Goal: Task Accomplishment & Management: Complete application form

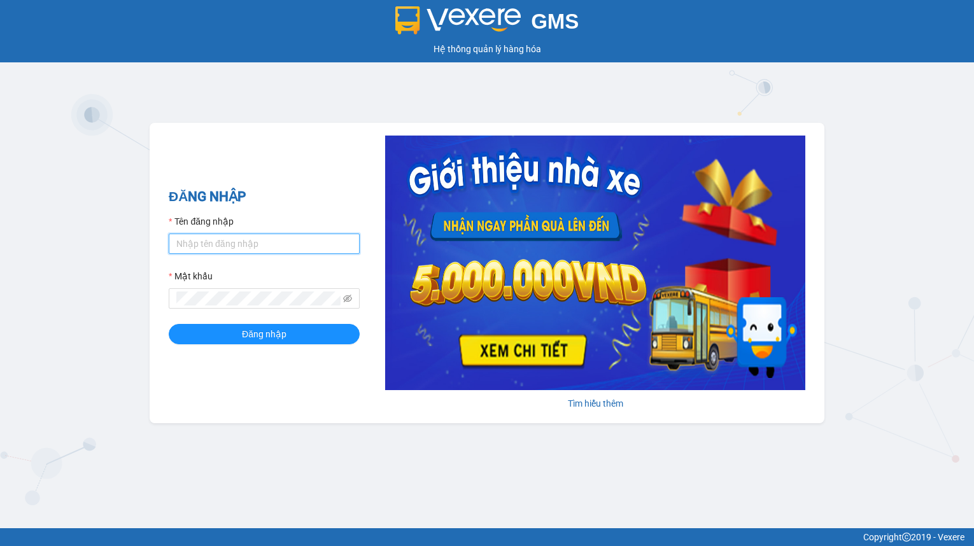
click at [278, 251] on input "Tên đăng nhập" at bounding box center [264, 244] width 191 height 20
type input "hien.phuchai"
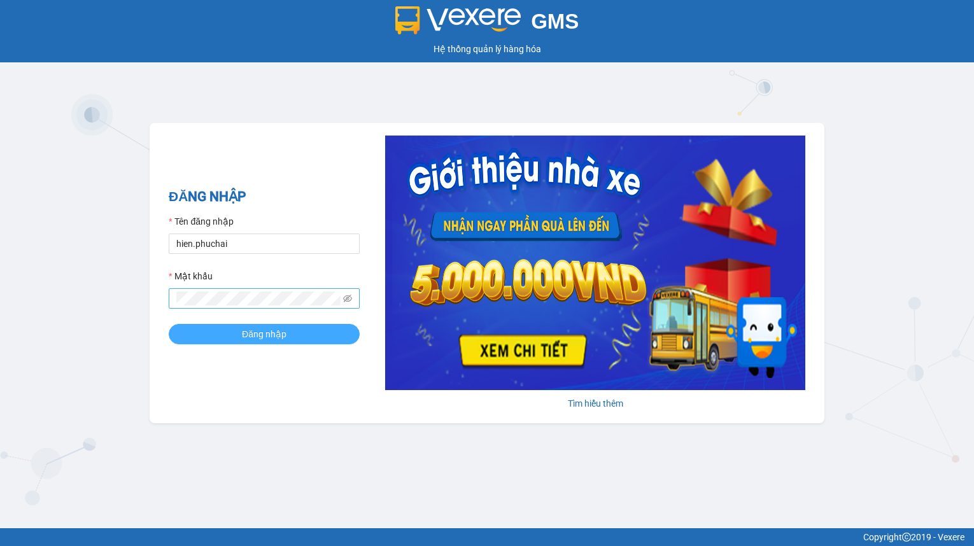
click at [169, 324] on button "Đăng nhập" at bounding box center [264, 334] width 191 height 20
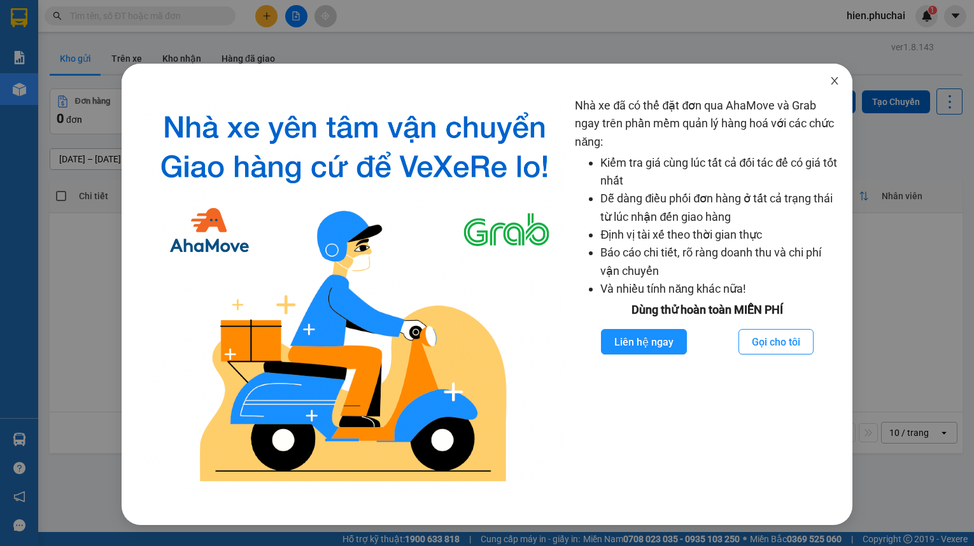
click at [837, 76] on icon "close" at bounding box center [834, 81] width 10 height 10
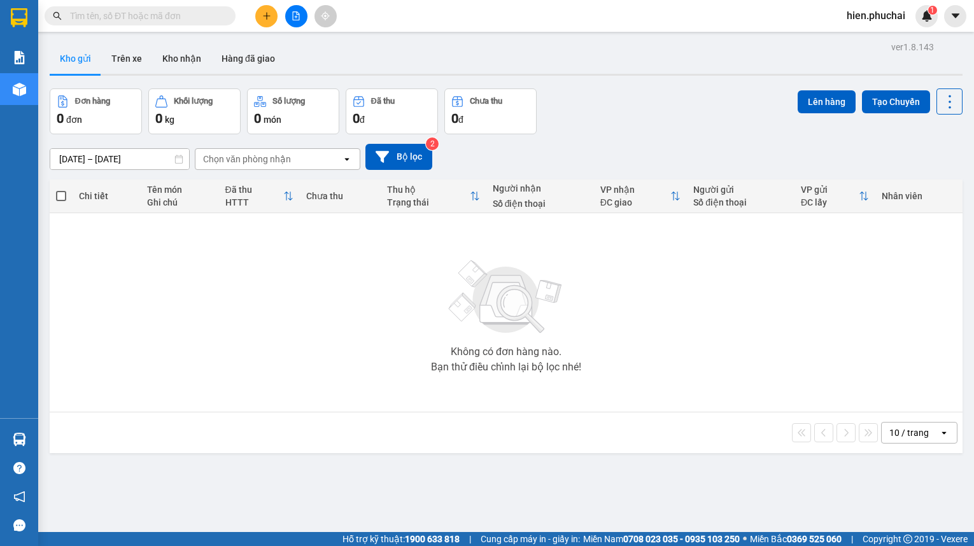
click at [738, 122] on div "Đơn hàng 0 đơn Khối lượng 0 kg Số lượng 0 món Đã thu 0 đ Chưa thu 0 đ Lên hàng …" at bounding box center [506, 111] width 913 height 46
click at [293, 21] on button at bounding box center [296, 16] width 22 height 22
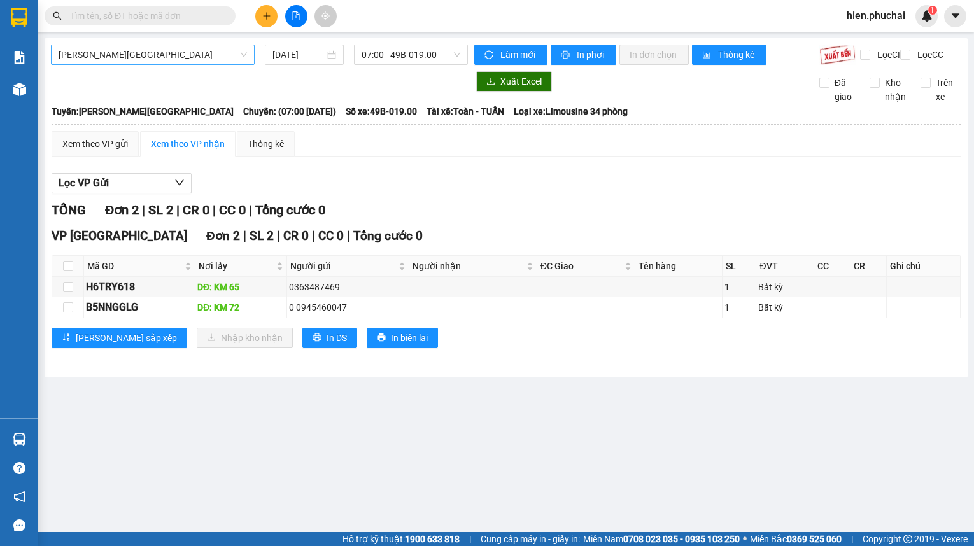
click at [160, 55] on span "Gia Lai - Đà Lạt" at bounding box center [153, 54] width 188 height 19
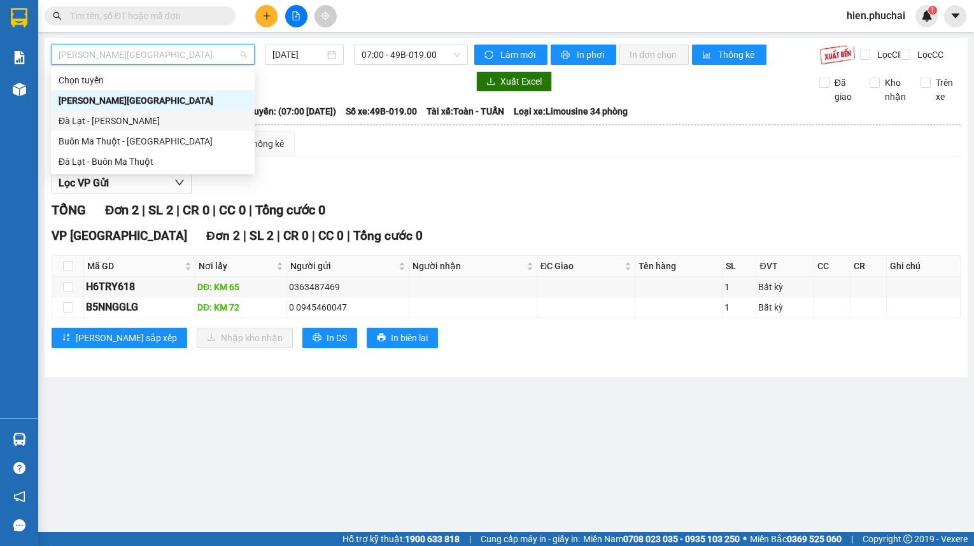
click at [161, 126] on div "Đà Lạt - Gia Lai" at bounding box center [153, 121] width 188 height 14
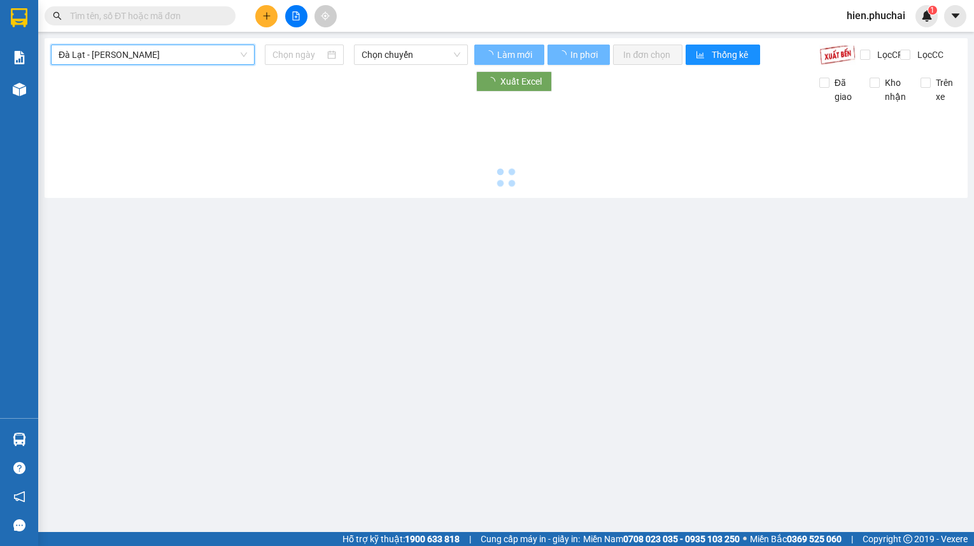
type input "12/09/2025"
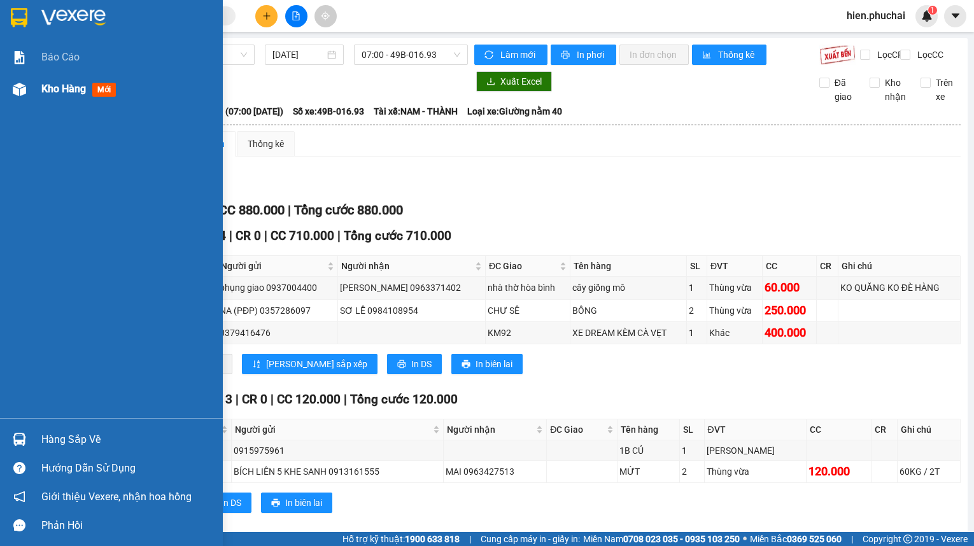
click at [55, 90] on span "Kho hàng" at bounding box center [63, 89] width 45 height 12
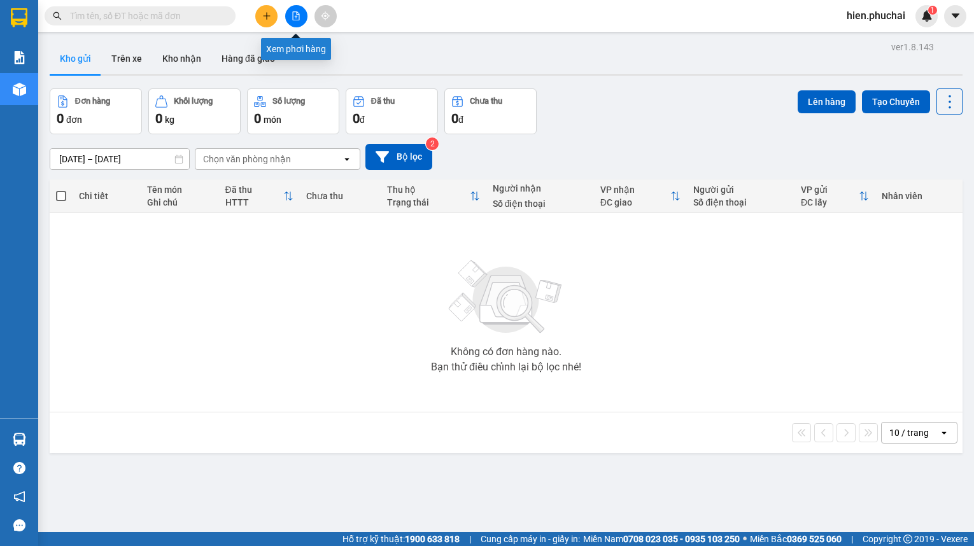
click at [297, 18] on icon "file-add" at bounding box center [295, 15] width 9 height 9
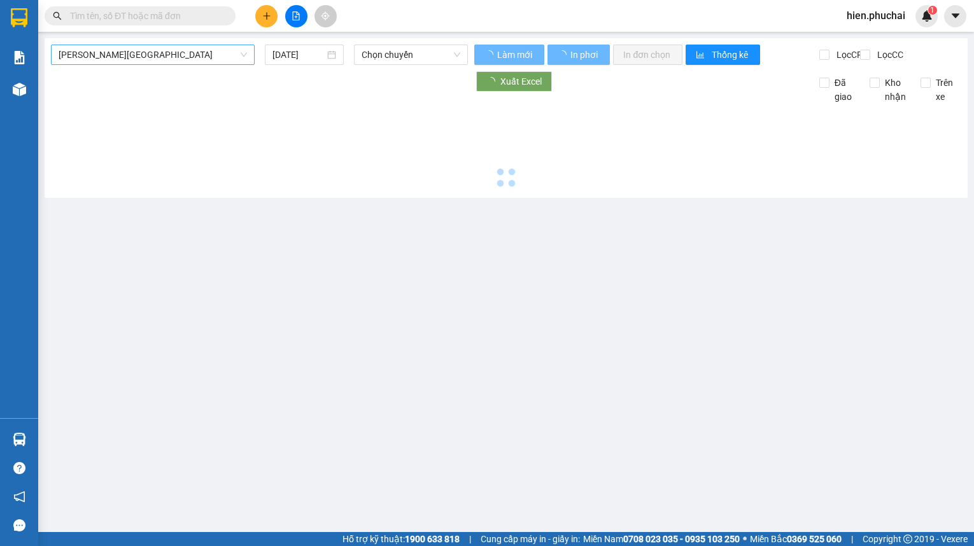
click at [109, 63] on span "Gia Lai - Đà Lạt" at bounding box center [153, 54] width 188 height 19
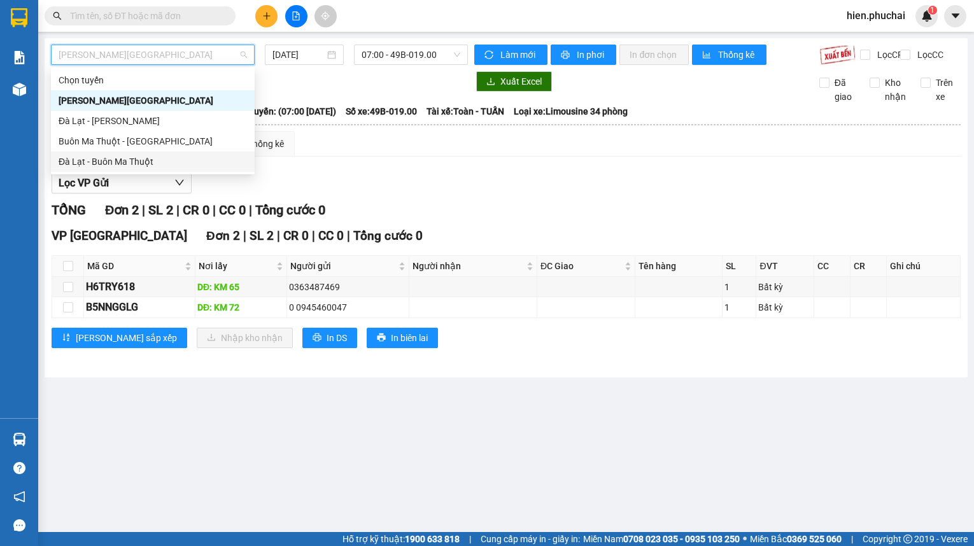
click at [97, 158] on div "Đà Lạt - Buôn Ma Thuột" at bounding box center [153, 162] width 188 height 14
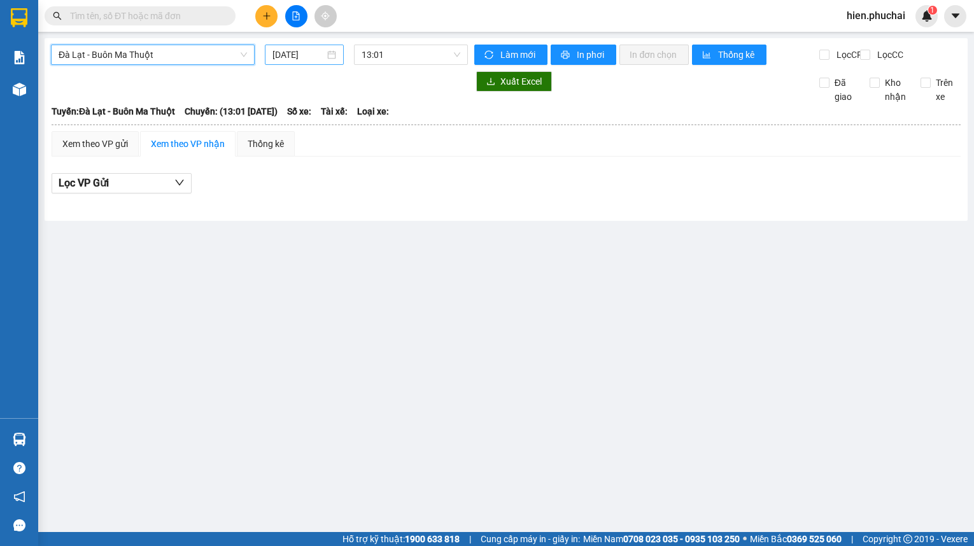
drag, startPoint x: 284, startPoint y: 60, endPoint x: 300, endPoint y: 62, distance: 16.1
click at [287, 59] on input "12/09/2025" at bounding box center [298, 55] width 52 height 14
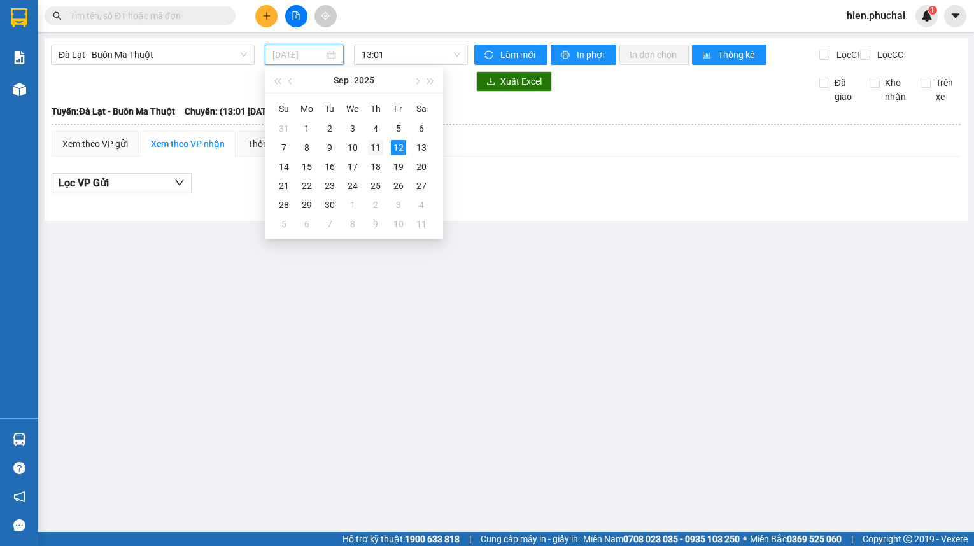
click at [373, 150] on div "11" at bounding box center [375, 147] width 15 height 15
type input "11/09/2025"
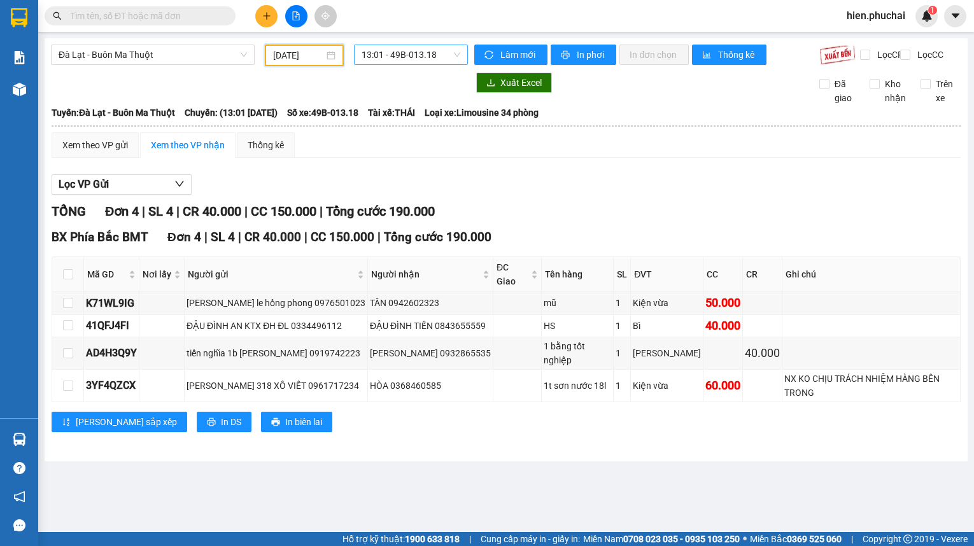
click at [400, 60] on span "13:01 - 49B-013.18" at bounding box center [410, 54] width 99 height 19
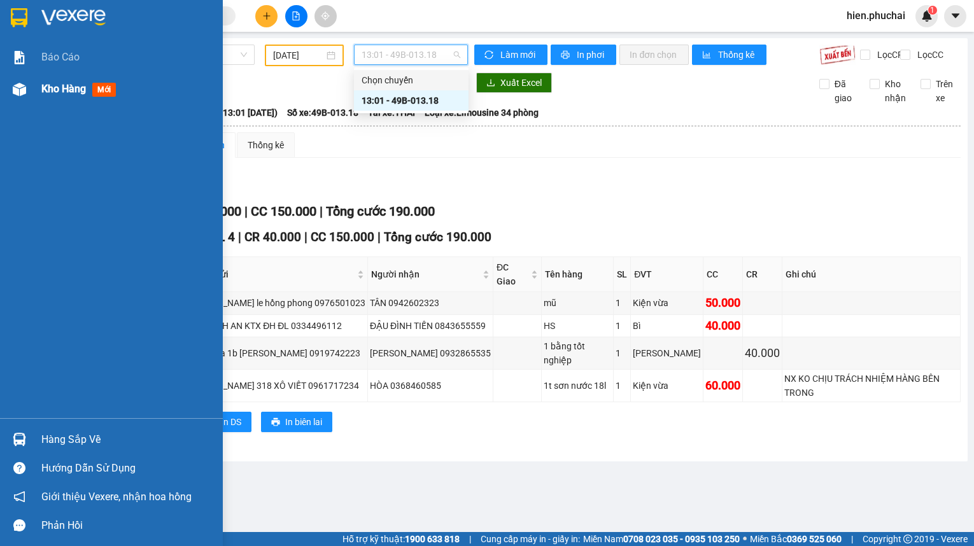
click at [54, 81] on div "Kho hàng mới" at bounding box center [81, 89] width 80 height 16
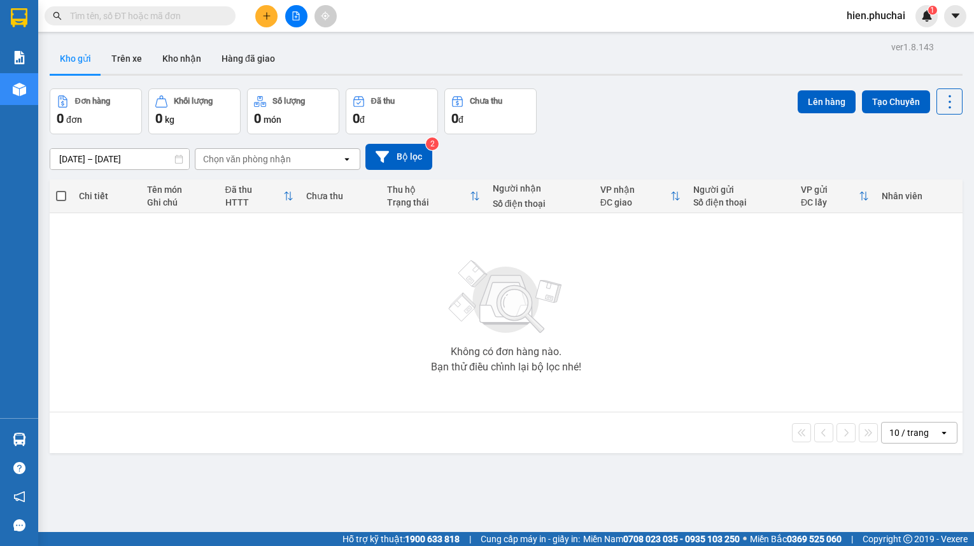
click at [346, 56] on div "Kho gửi Trên xe Kho nhận Hàng đã giao" at bounding box center [506, 60] width 913 height 34
click at [400, 51] on div "Kho gửi Trên xe Kho nhận Hàng đã giao" at bounding box center [506, 60] width 913 height 34
click at [271, 19] on button at bounding box center [266, 16] width 22 height 22
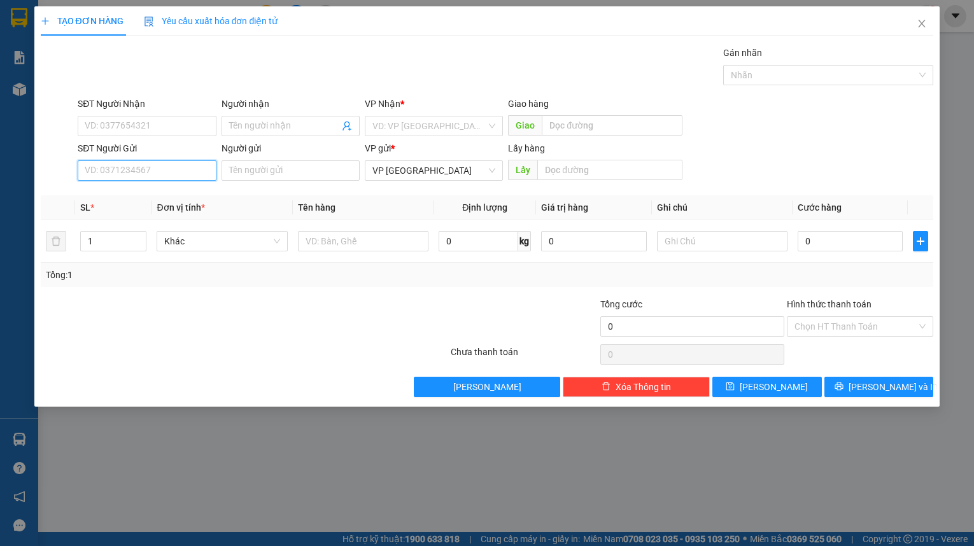
click at [134, 177] on input "SĐT Người Gửi" at bounding box center [147, 170] width 138 height 20
click at [146, 168] on input "0959549076" at bounding box center [147, 170] width 138 height 20
click at [270, 174] on input "Người gửi" at bounding box center [290, 170] width 138 height 20
drag, startPoint x: 164, startPoint y: 171, endPoint x: 0, endPoint y: 174, distance: 164.2
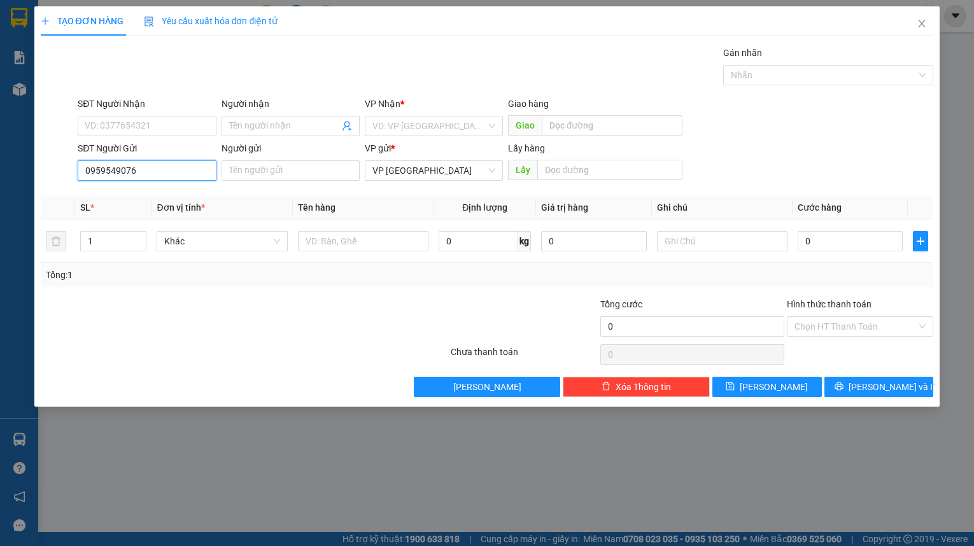
click at [0, 174] on div "TẠO ĐƠN HÀNG Yêu cầu xuất hóa đơn điện tử Transit Pickup Surcharge Ids Transit …" at bounding box center [487, 273] width 974 height 546
click at [99, 172] on input "0959549076" at bounding box center [147, 170] width 138 height 20
type input "0989549076"
click at [159, 196] on div "0989549076 - HƯNG" at bounding box center [146, 196] width 123 height 14
type input "0979778558"
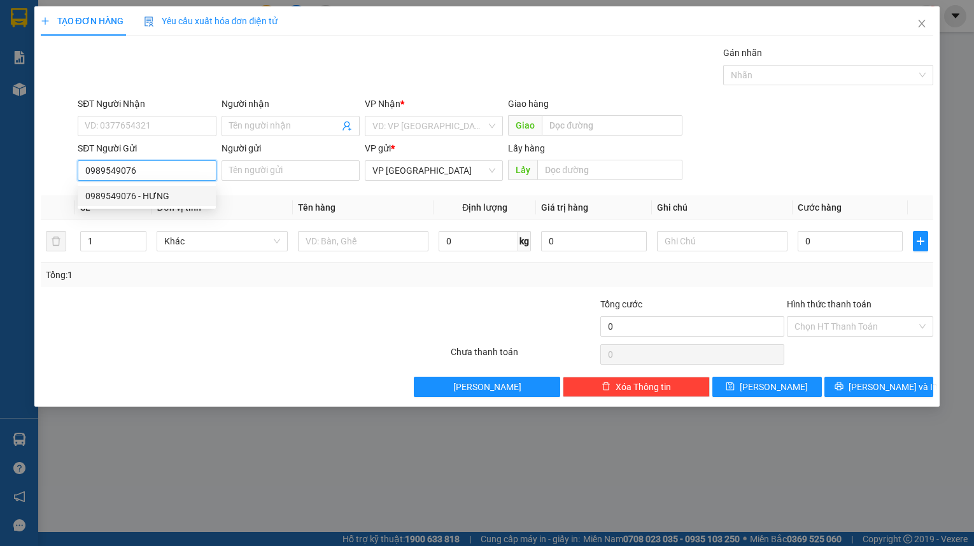
type input "HÙNG"
type input "HƯNG"
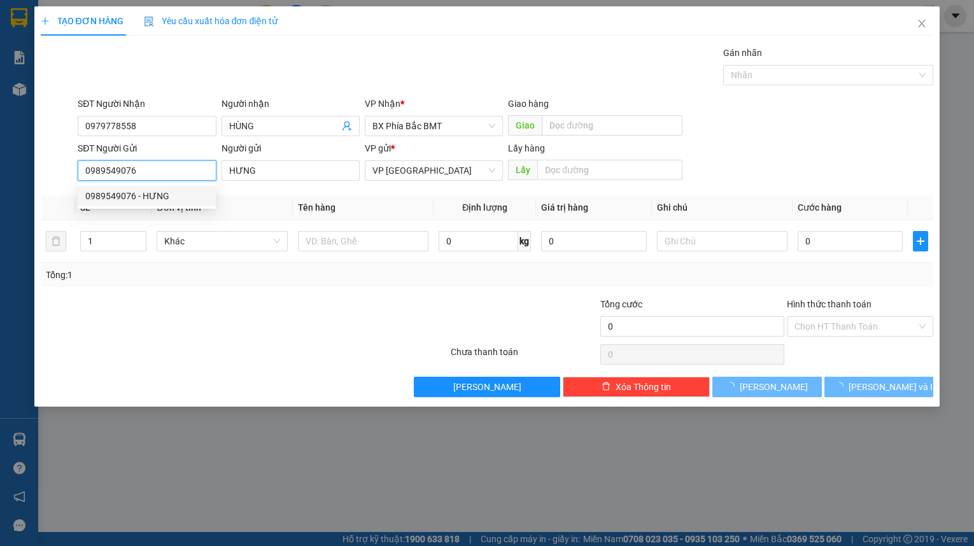
type input "70.000"
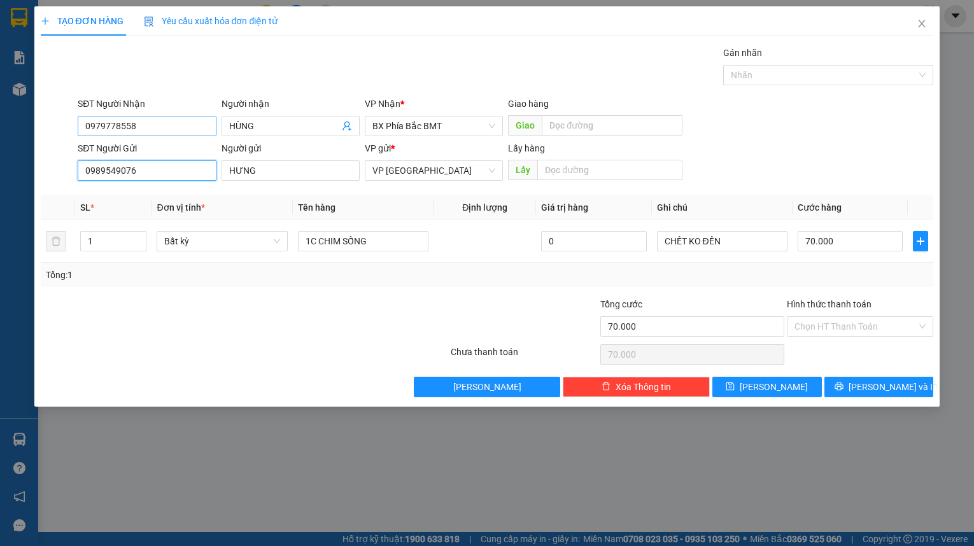
type input "0989549076"
click at [167, 126] on input "0979778558" at bounding box center [147, 126] width 138 height 20
type input "0343211002"
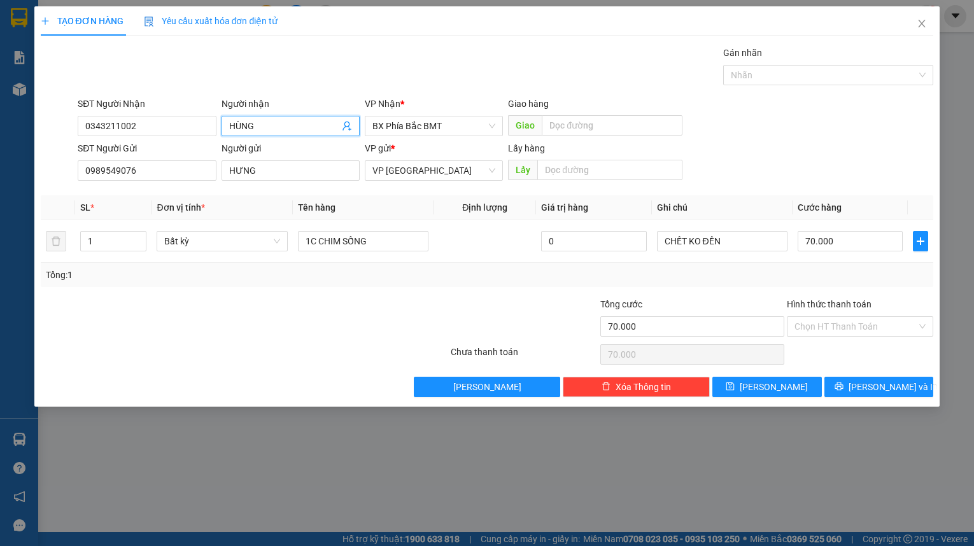
click at [272, 122] on input "HÙNG" at bounding box center [284, 126] width 110 height 14
type input "t"
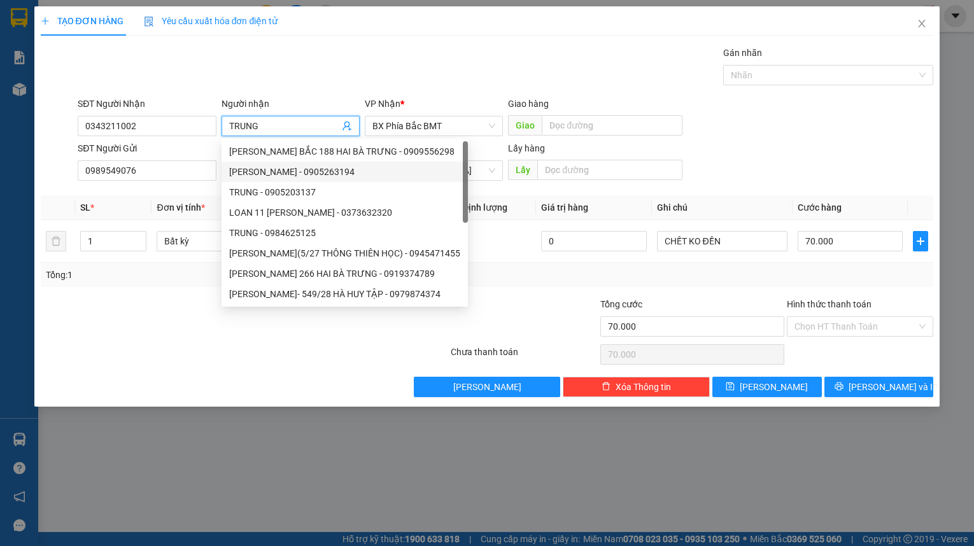
type input "TRUNG"
click at [326, 72] on div "Gói vận chuyển * Tiêu chuẩn Gán nhãn Nhãn" at bounding box center [505, 68] width 860 height 45
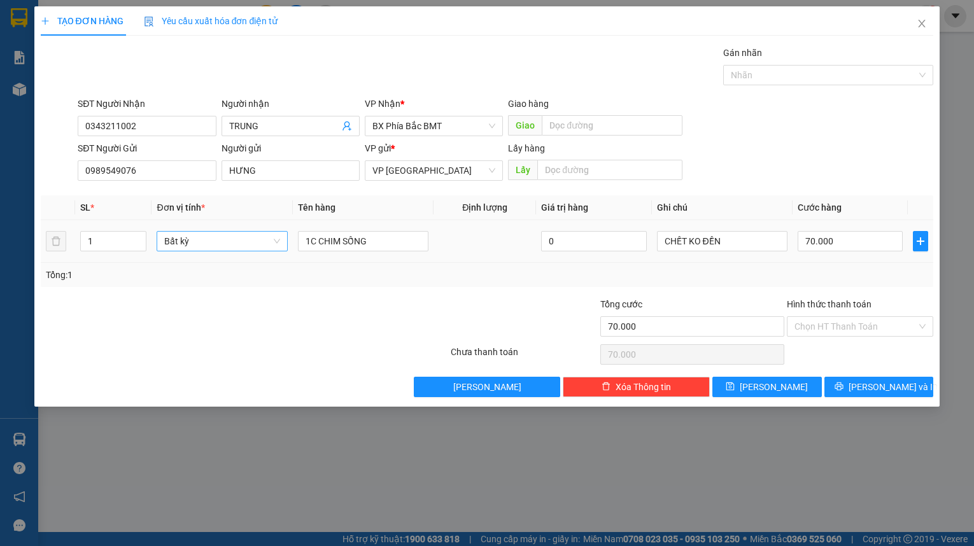
click at [219, 242] on span "Bất kỳ" at bounding box center [221, 241] width 115 height 19
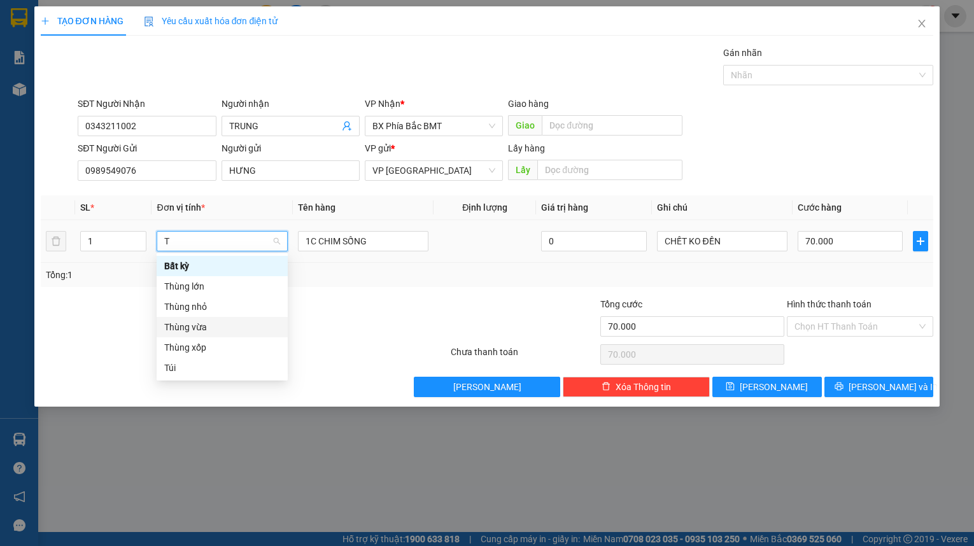
type input "T"
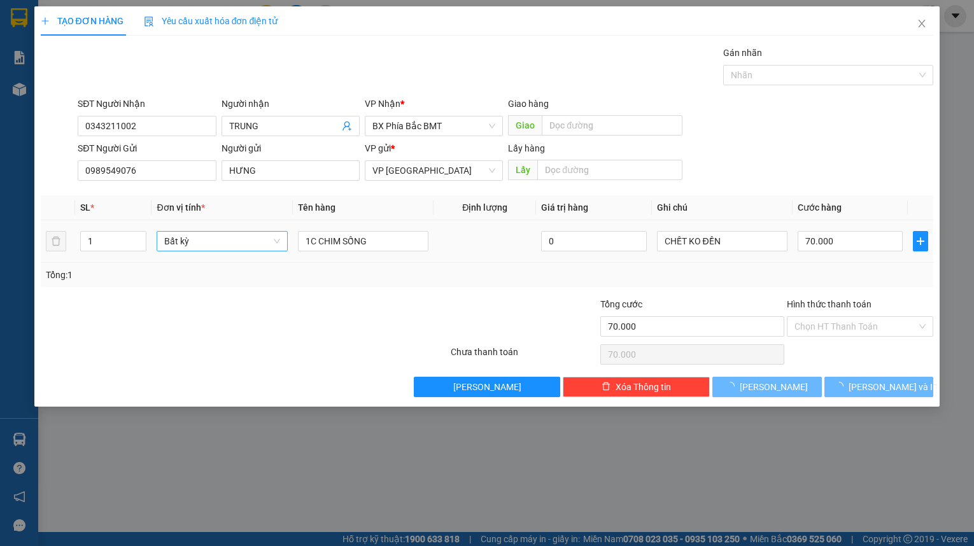
type input "0"
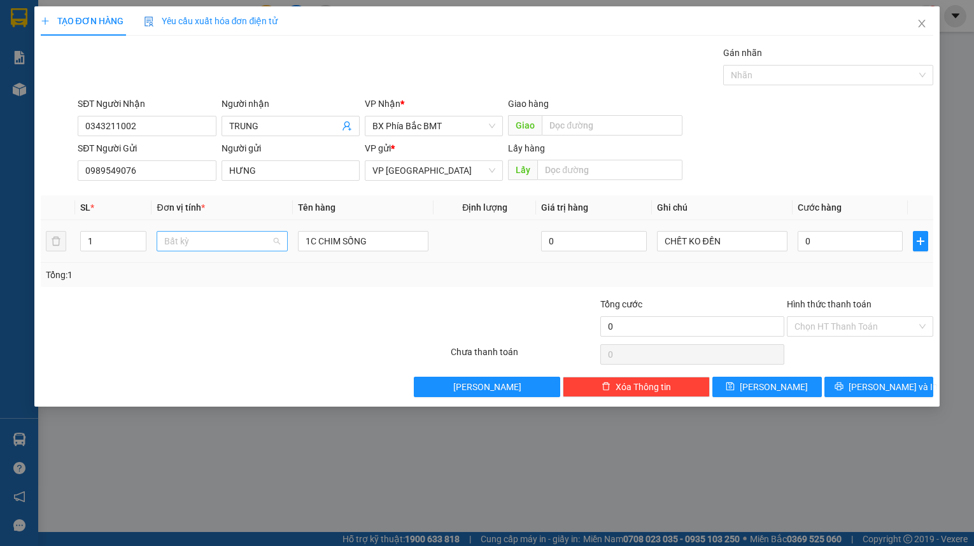
click at [208, 328] on div "Bất kỳ" at bounding box center [222, 327] width 116 height 14
click at [234, 236] on span "Bất kỳ" at bounding box center [221, 241] width 115 height 19
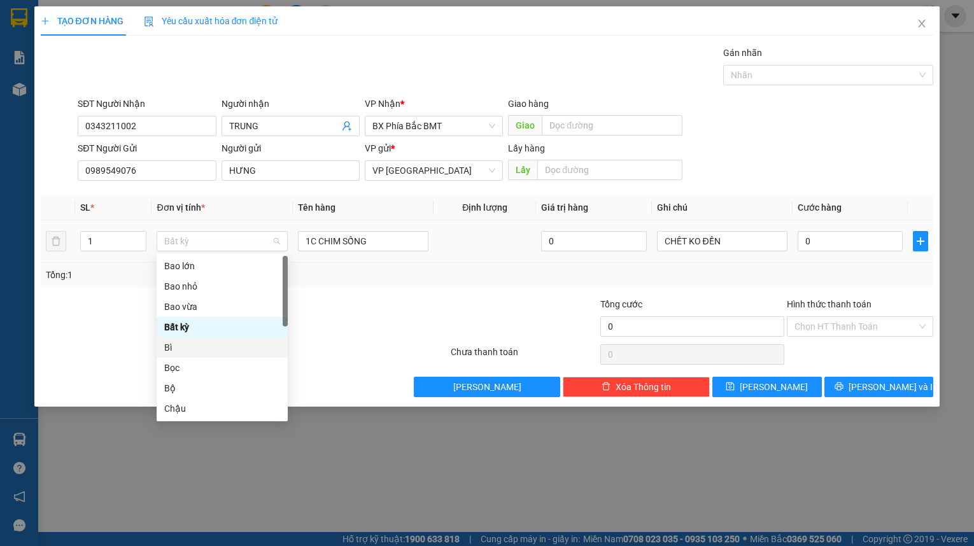
type input "T"
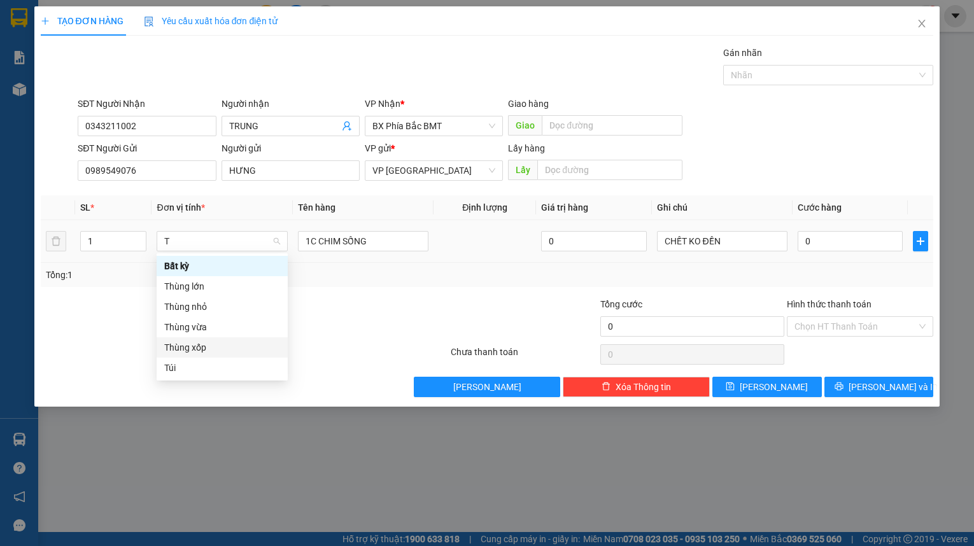
click at [197, 339] on div "Thùng xốp" at bounding box center [222, 347] width 131 height 20
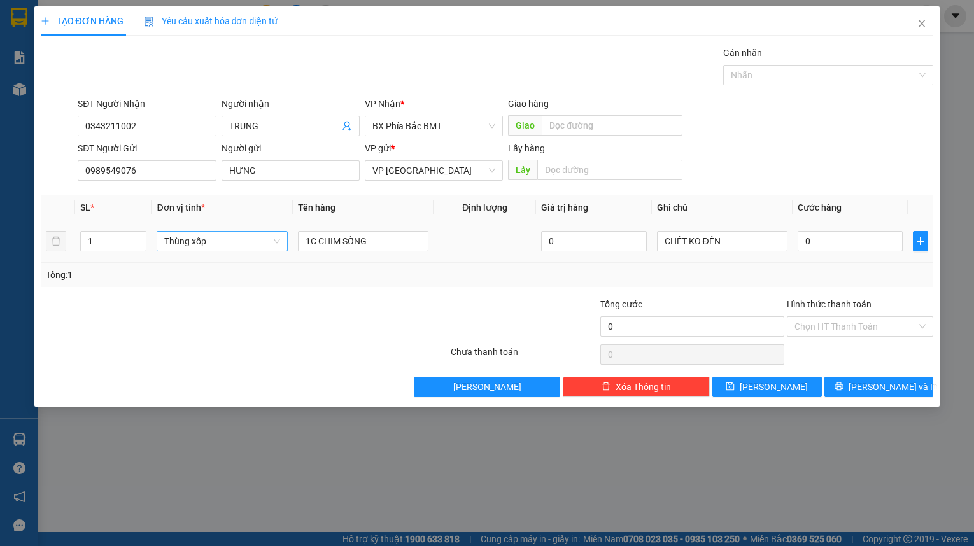
click at [228, 242] on span "Thùng xốp" at bounding box center [221, 241] width 115 height 19
type input "T"
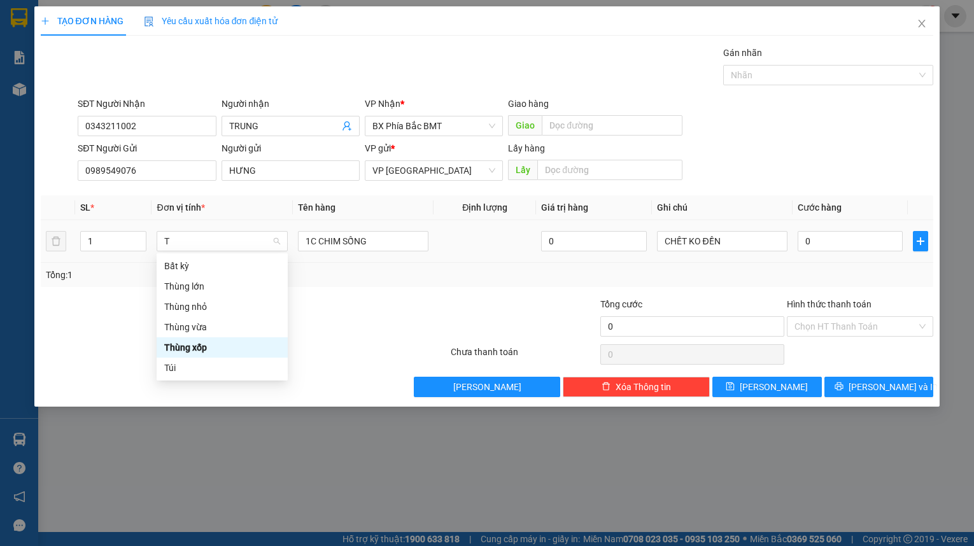
scroll to position [0, 0]
click at [200, 327] on div "Thùng vừa" at bounding box center [222, 327] width 116 height 14
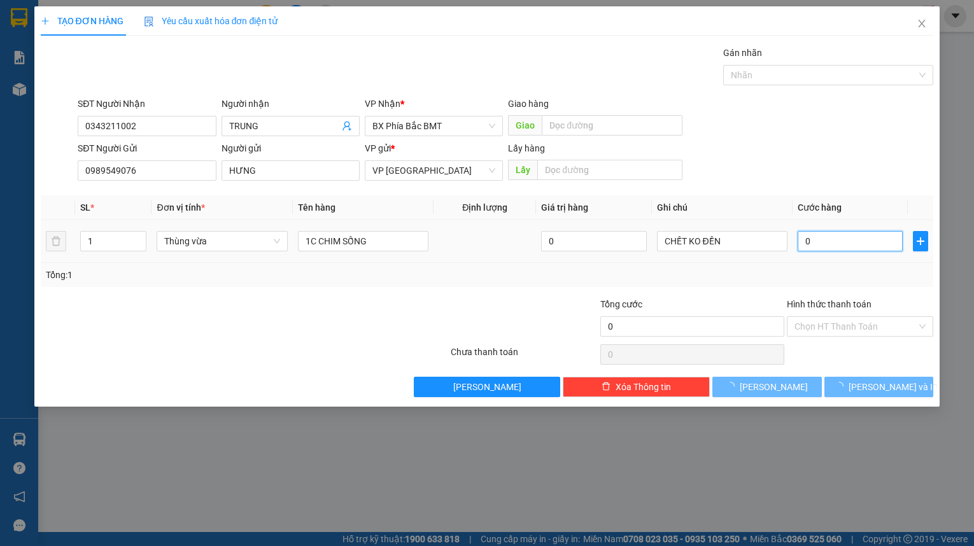
click at [823, 241] on input "0" at bounding box center [849, 241] width 105 height 20
type input "7"
type input "70"
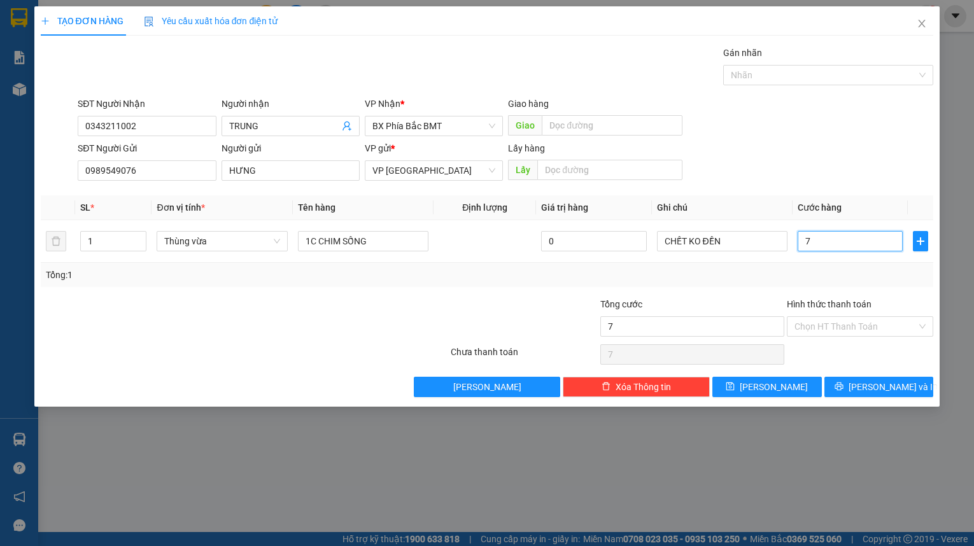
type input "70"
type input "700"
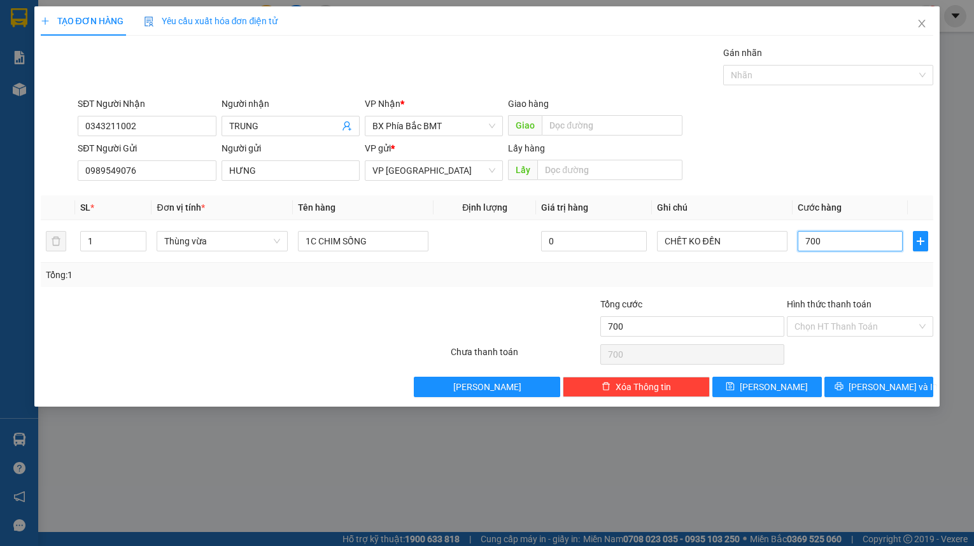
type input "7.000"
type input "70.000"
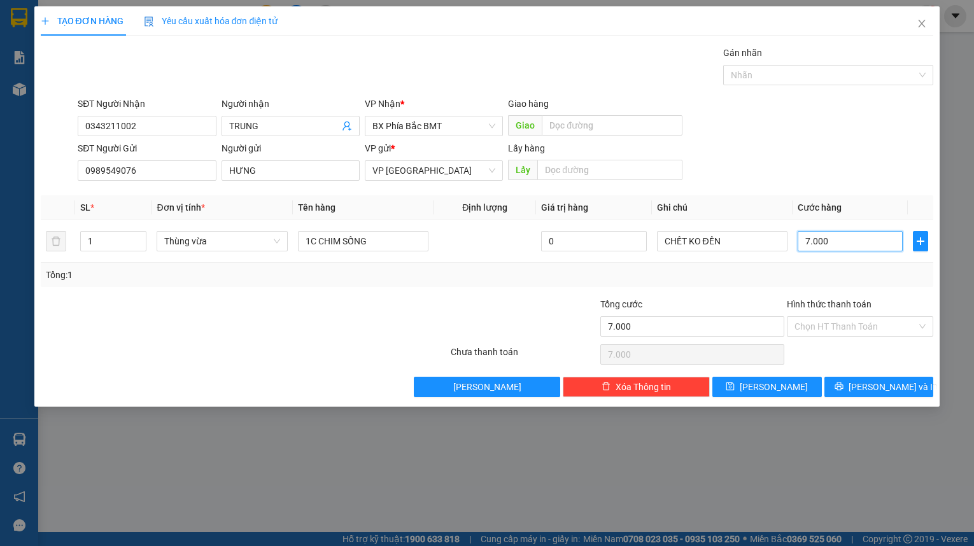
type input "70.000"
type input "700.000"
type input "70.000"
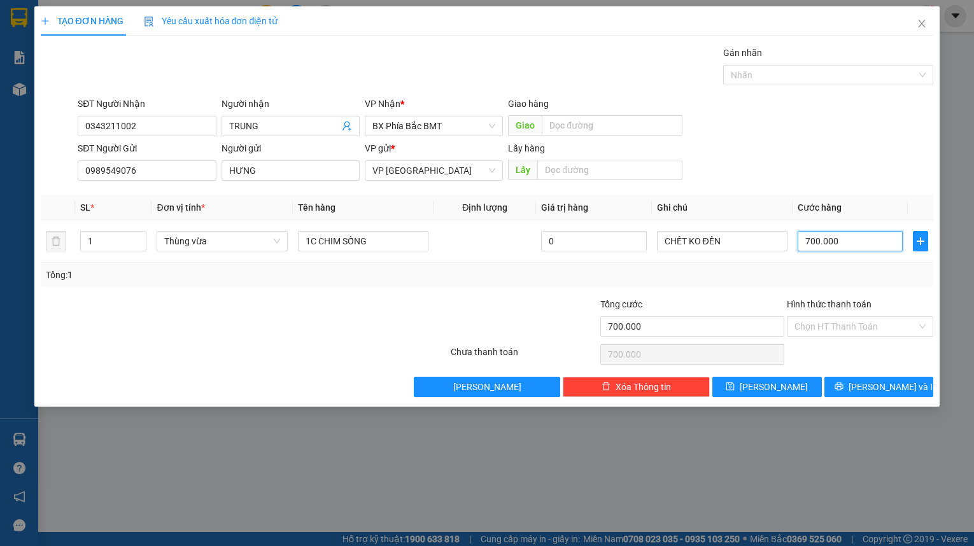
type input "70.000"
click at [771, 147] on div "SĐT Người Gửi 0989549076 Người gửi HƯNG VP gửi * VP Đà Lạt Lấy hàng Lấy" at bounding box center [505, 163] width 860 height 45
click at [390, 67] on div "Gói vận chuyển * Tiêu chuẩn Gán nhãn Nhãn" at bounding box center [505, 68] width 860 height 45
click at [849, 391] on button "[PERSON_NAME] và In" at bounding box center [878, 387] width 109 height 20
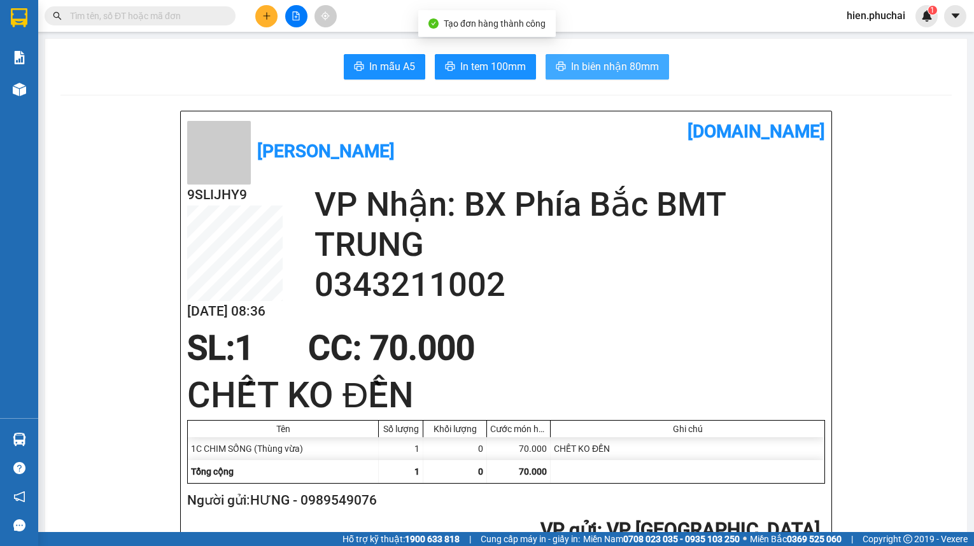
click at [578, 73] on span "In biên nhận 80mm" at bounding box center [615, 67] width 88 height 16
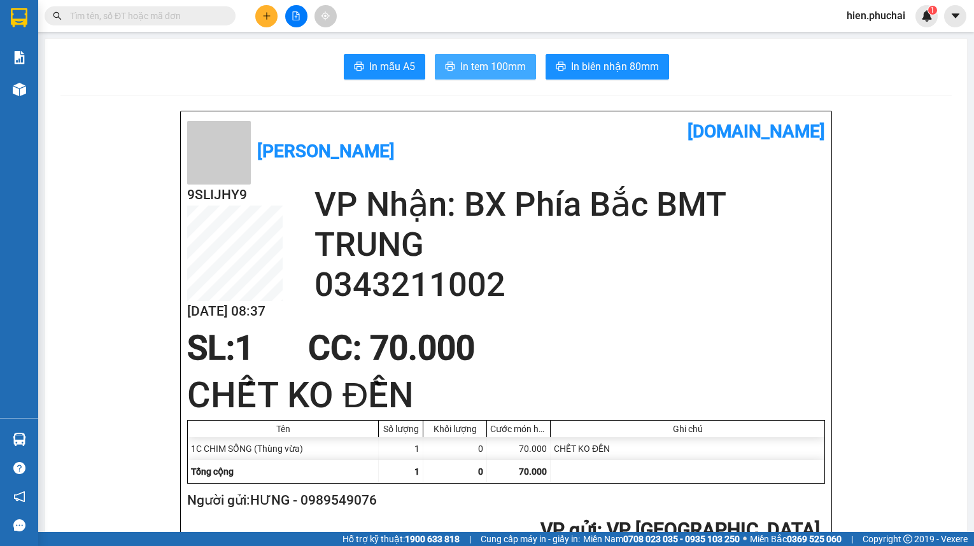
click at [477, 59] on span "In tem 100mm" at bounding box center [493, 67] width 66 height 16
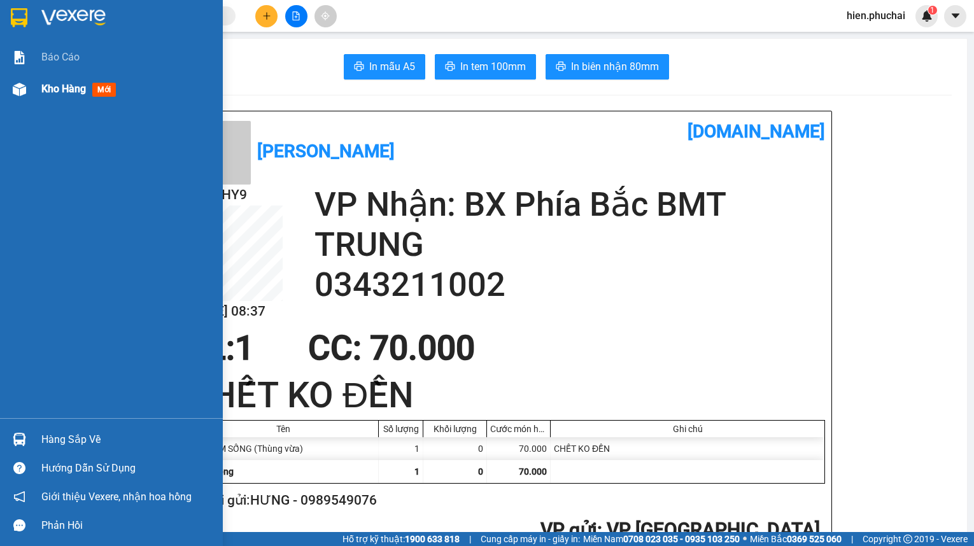
click at [67, 89] on span "Kho hàng" at bounding box center [63, 89] width 45 height 12
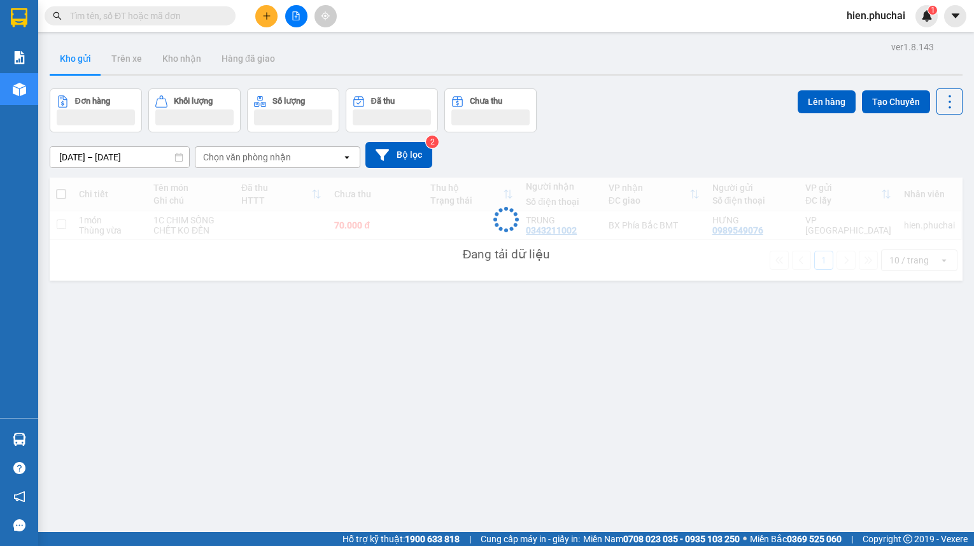
click at [657, 116] on div "Đơn hàng Khối lượng Số lượng Đã thu Chưa thu Lên hàng Tạo Chuyến" at bounding box center [506, 110] width 913 height 44
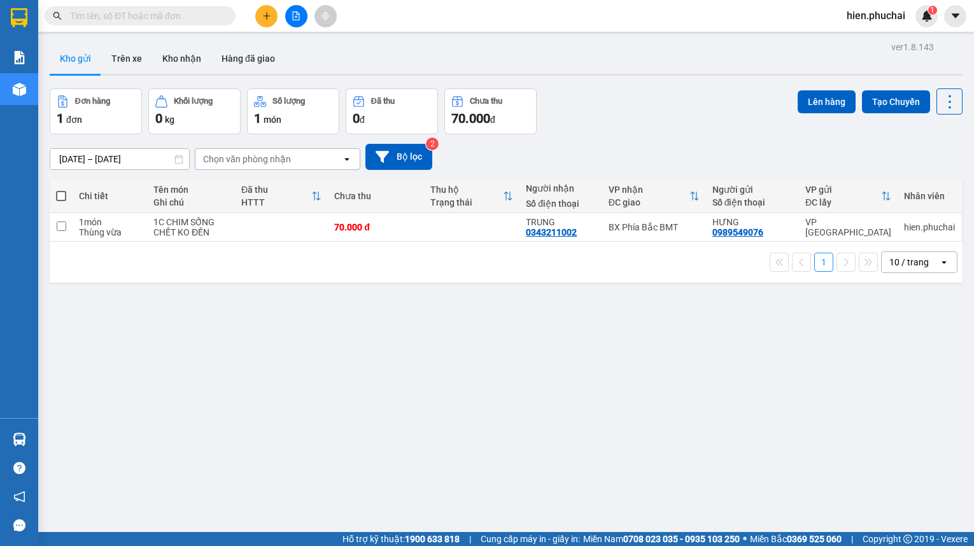
click at [658, 121] on div "Đơn hàng 1 đơn Khối lượng 0 kg Số lượng 1 món Đã thu 0 đ Chưa thu 70.000 đ Lên …" at bounding box center [506, 111] width 913 height 46
click at [649, 77] on div "ver 1.8.143 Kho gửi Trên xe Kho nhận Hàng đã giao Đơn hàng 1 đơn Khối lượng 0 k…" at bounding box center [506, 311] width 923 height 546
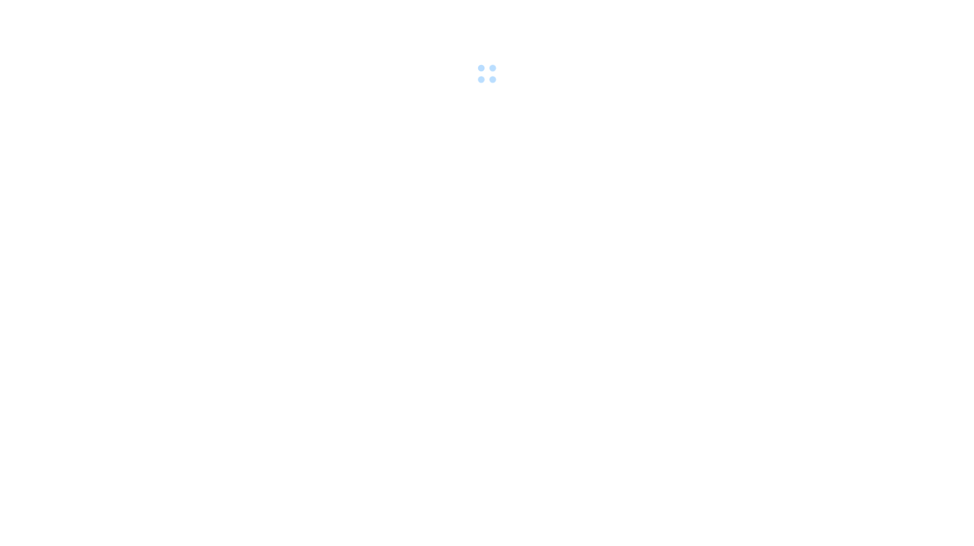
click at [673, 102] on body at bounding box center [487, 273] width 974 height 546
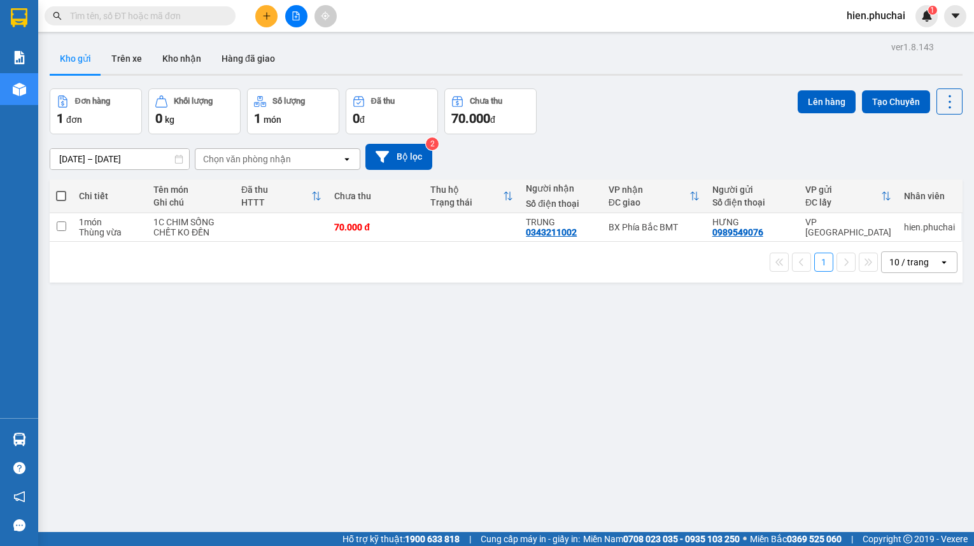
click at [673, 108] on div "Đơn hàng 1 đơn Khối lượng 0 kg Số lượng 1 món Đã thu 0 đ Chưa thu 70.000 đ Lên …" at bounding box center [506, 111] width 913 height 46
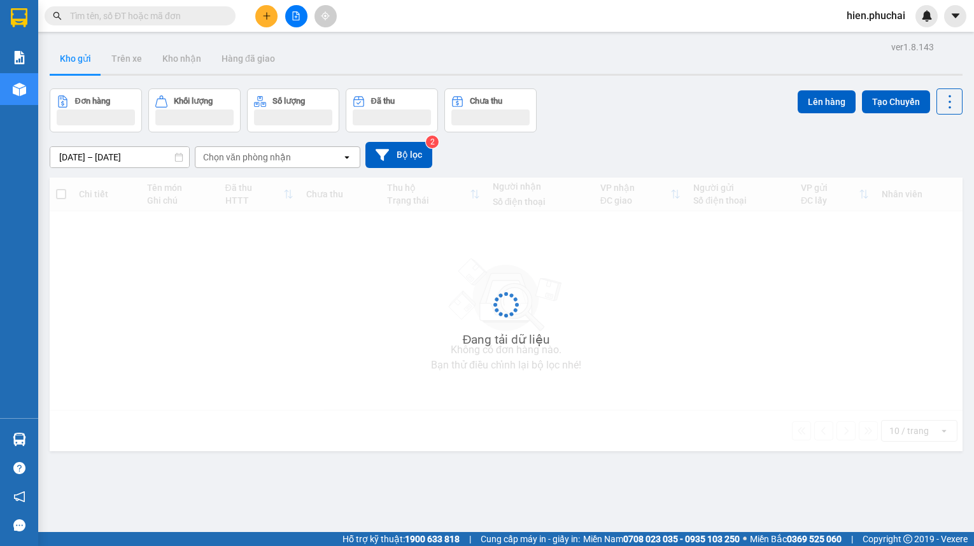
click at [673, 108] on div "Đơn hàng Khối lượng Số lượng Đã thu Chưa thu Lên hàng Tạo Chuyến" at bounding box center [506, 110] width 913 height 44
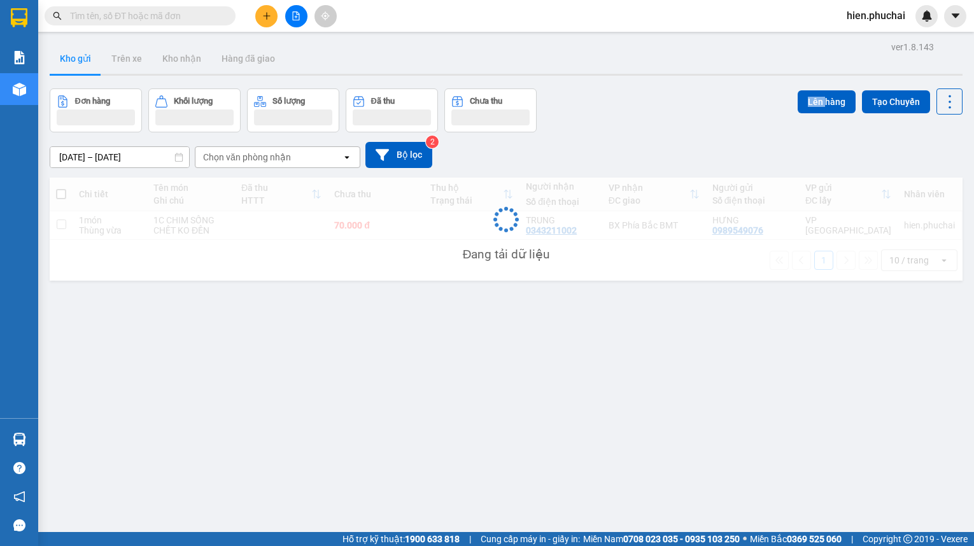
click at [673, 108] on div "Đơn hàng Khối lượng Số lượng Đã thu Chưa thu Lên hàng Tạo Chuyến" at bounding box center [506, 110] width 913 height 44
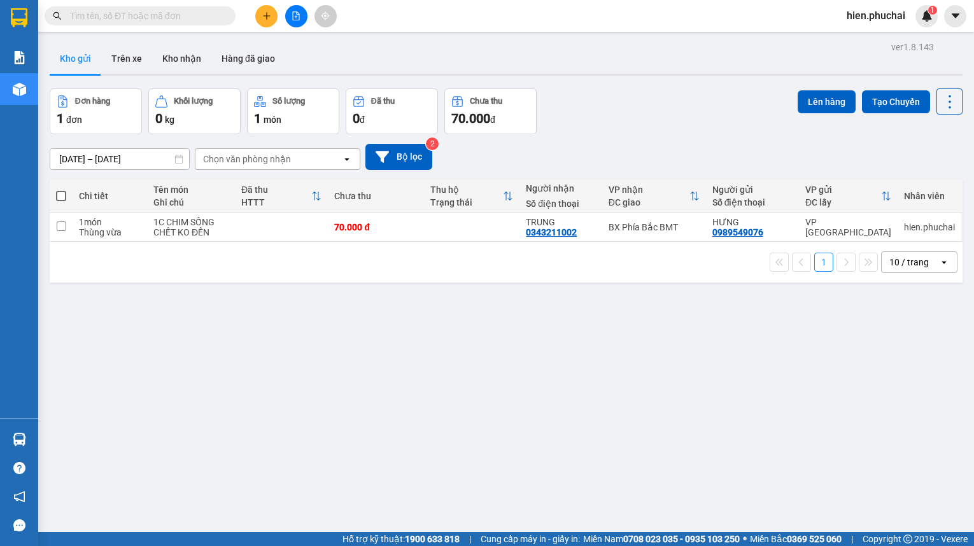
click at [274, 15] on button at bounding box center [266, 16] width 22 height 22
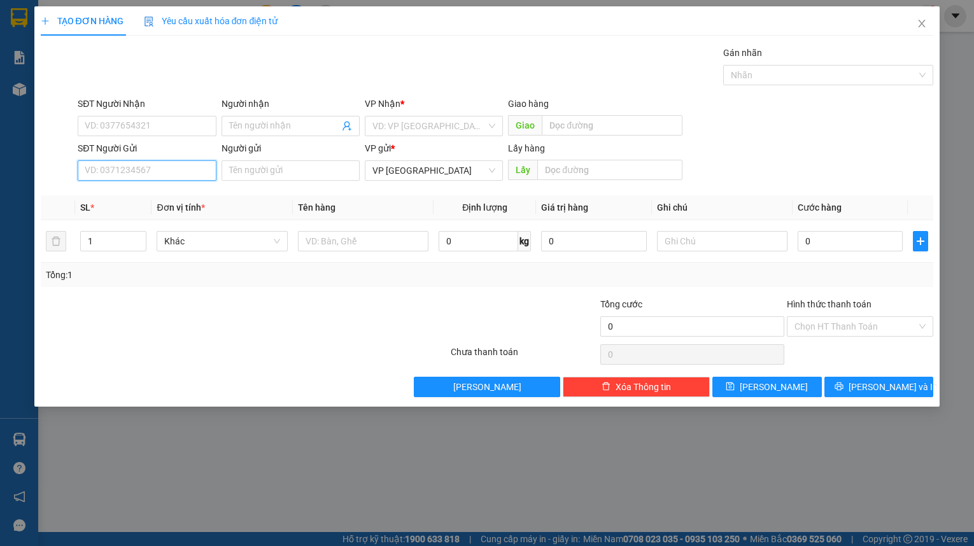
click at [127, 174] on input "SĐT Người Gửi" at bounding box center [147, 170] width 138 height 20
paste input "0916845479"
type input "0916845479"
click at [591, 172] on input "text" at bounding box center [609, 170] width 145 height 20
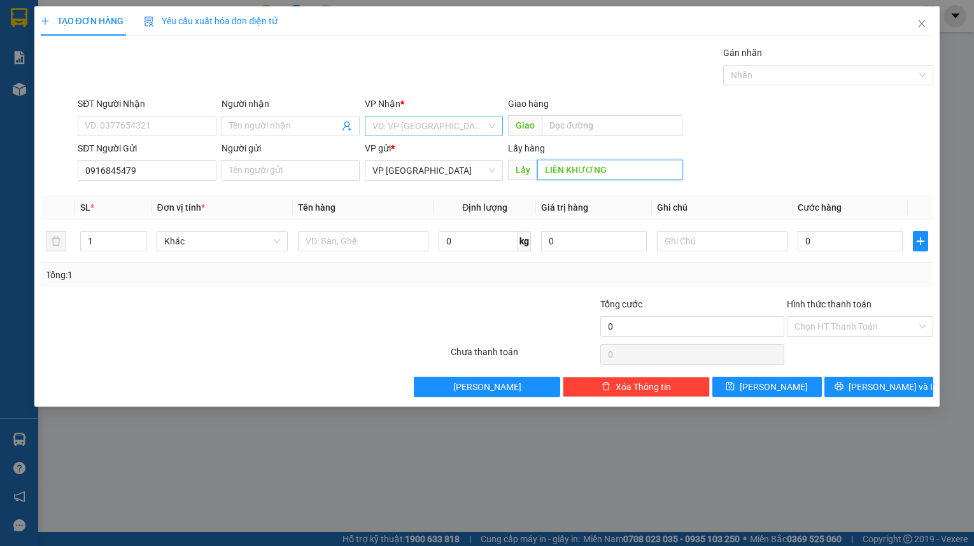
type input "LIÊN KHƯƠNG"
click at [441, 132] on input "search" at bounding box center [429, 125] width 114 height 19
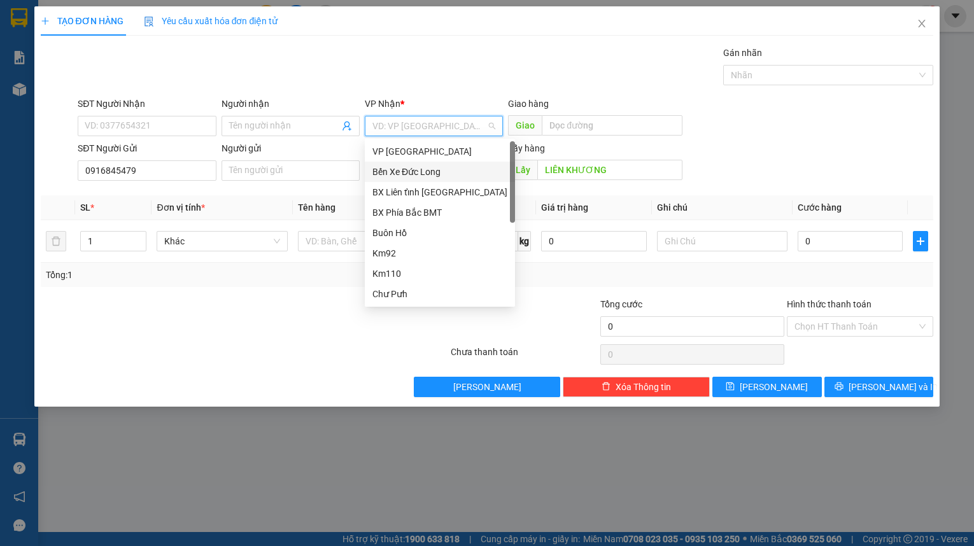
click at [433, 172] on div "Bến Xe Đức Long" at bounding box center [439, 172] width 135 height 14
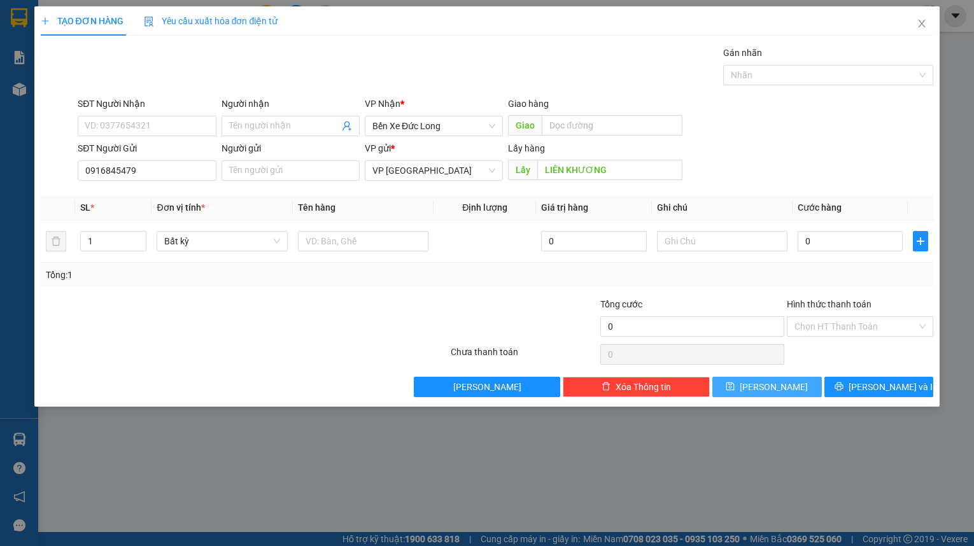
click at [783, 388] on button "[PERSON_NAME]" at bounding box center [766, 387] width 109 height 20
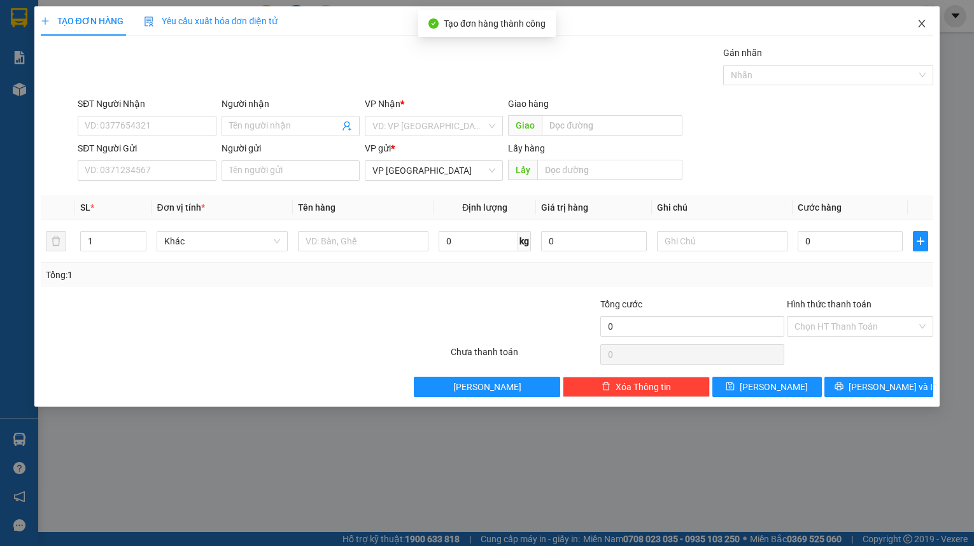
click at [917, 23] on icon "close" at bounding box center [921, 23] width 10 height 10
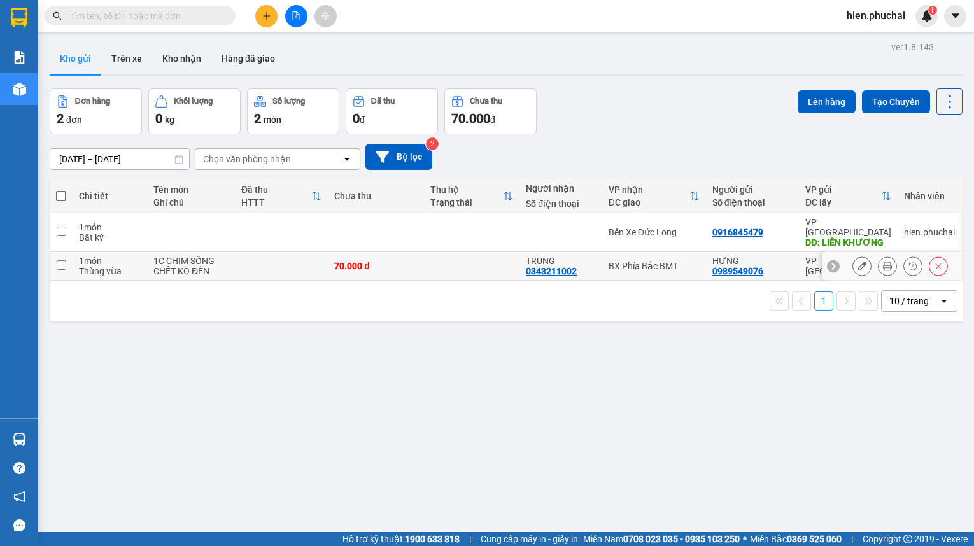
click at [568, 256] on div "TRUNG" at bounding box center [561, 261] width 70 height 10
checkbox input "true"
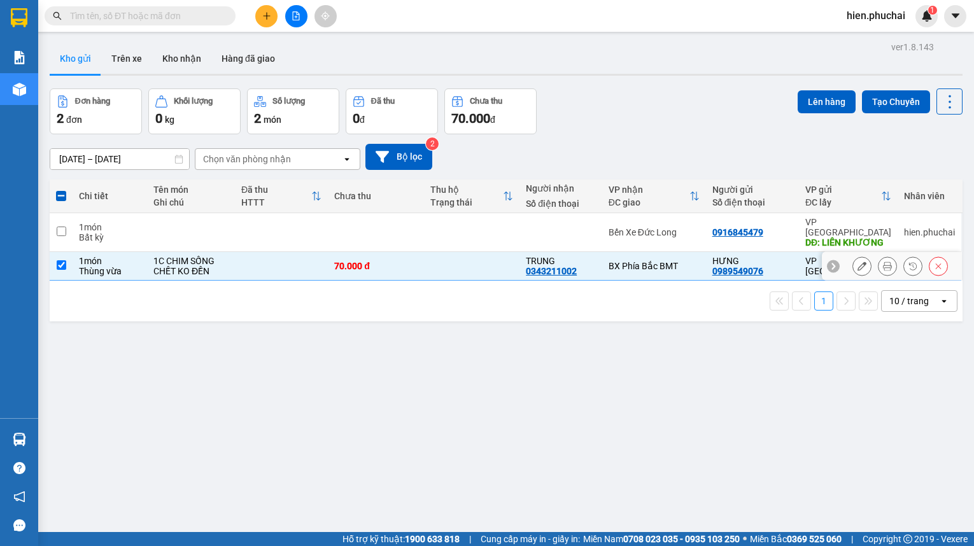
click at [857, 262] on icon at bounding box center [861, 266] width 9 height 9
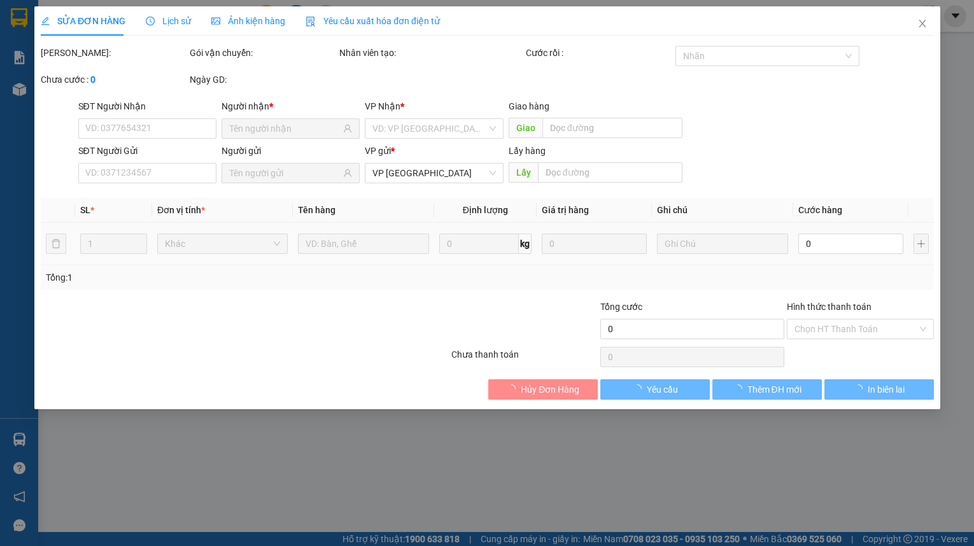
type input "0343211002"
type input "0989549076"
type input "70.000"
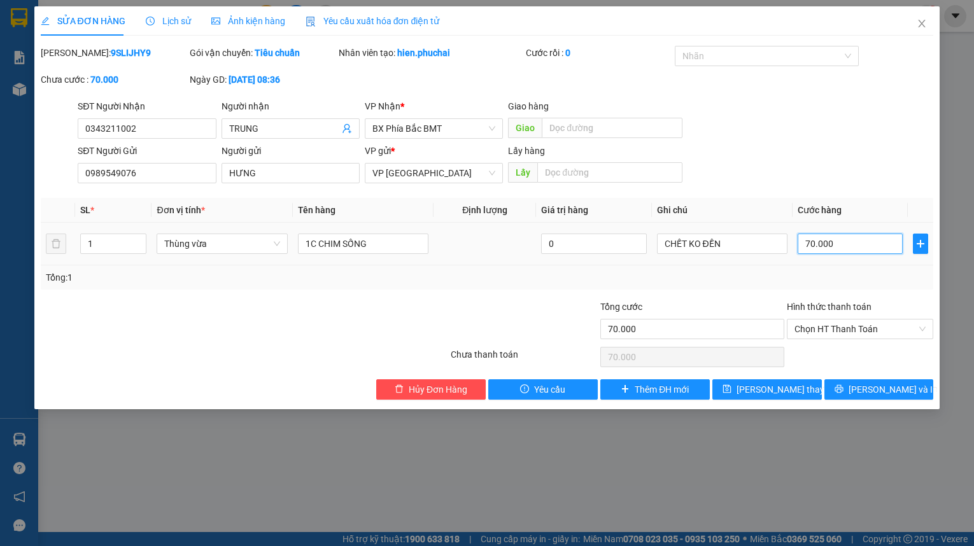
drag, startPoint x: 825, startPoint y: 253, endPoint x: 822, endPoint y: 246, distance: 6.9
click at [825, 252] on input "70.000" at bounding box center [849, 244] width 105 height 20
type input "1"
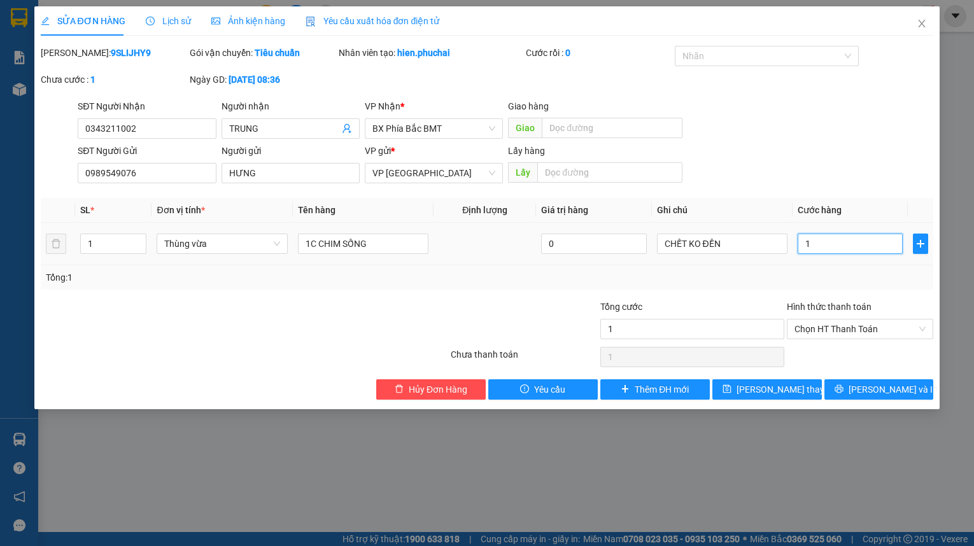
type input "10"
type input "100"
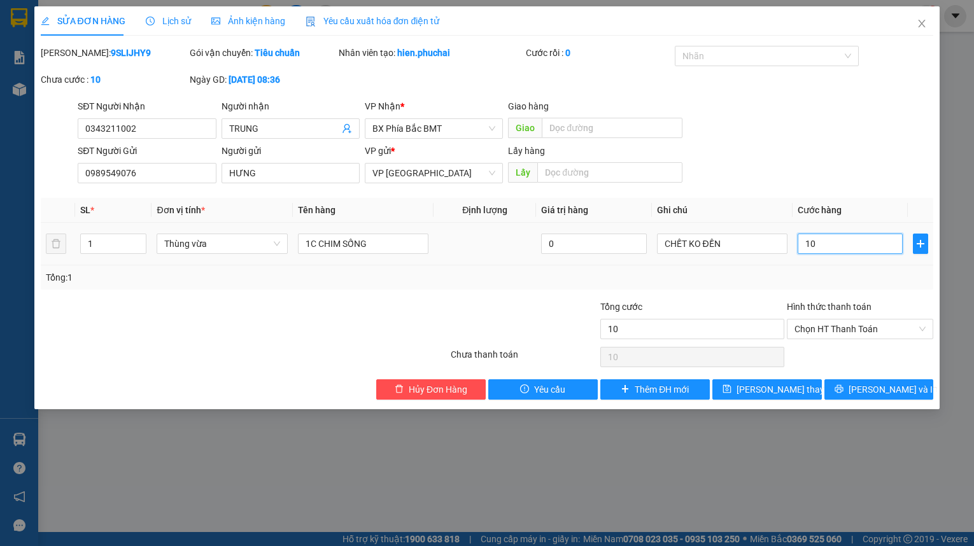
type input "100"
type input "1.000"
type input "10.000"
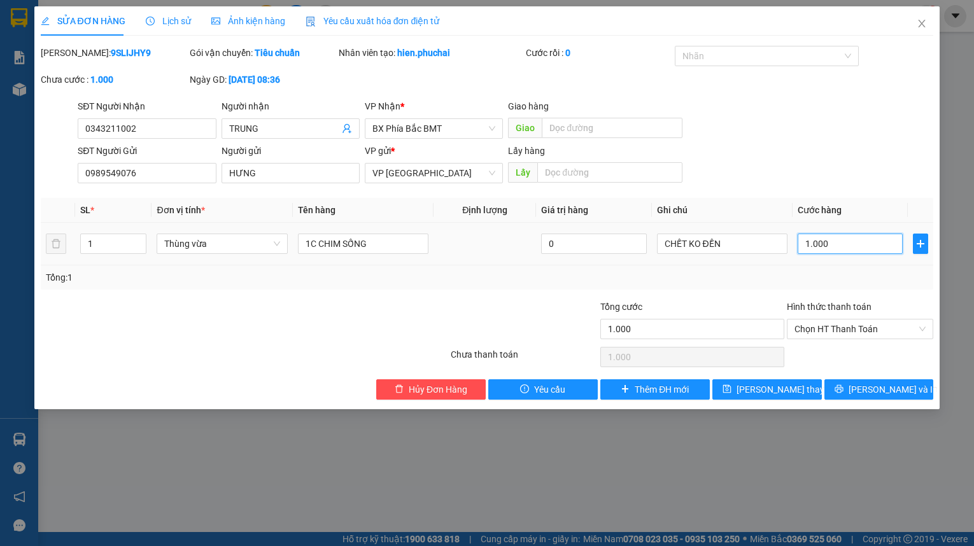
type input "10.000"
type input "100.000"
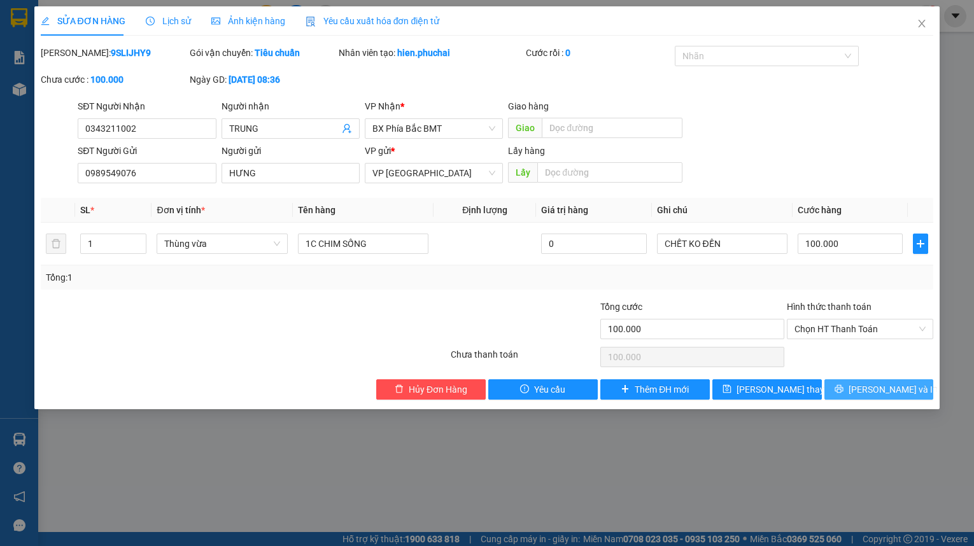
click at [899, 390] on span "[PERSON_NAME] và In" at bounding box center [892, 389] width 89 height 14
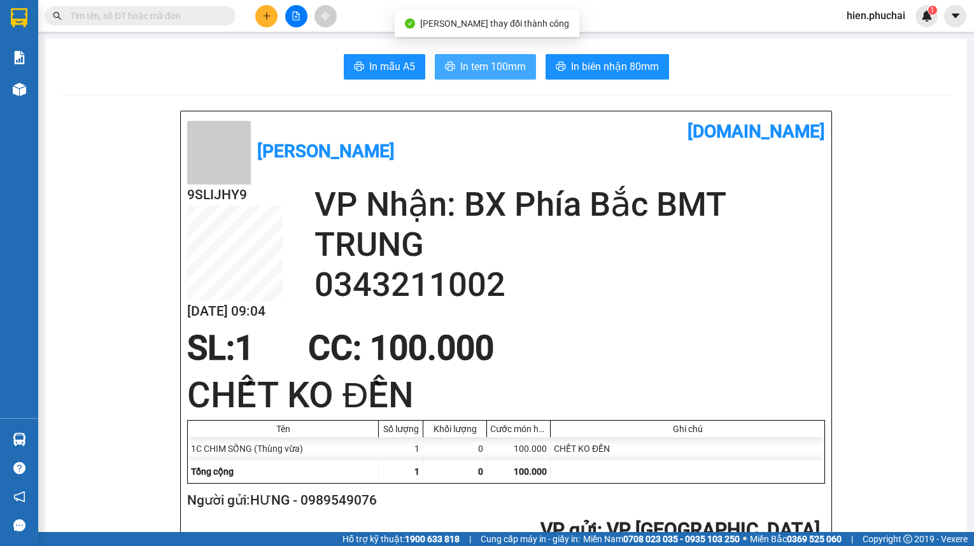
click at [449, 61] on button "In tem 100mm" at bounding box center [485, 66] width 101 height 25
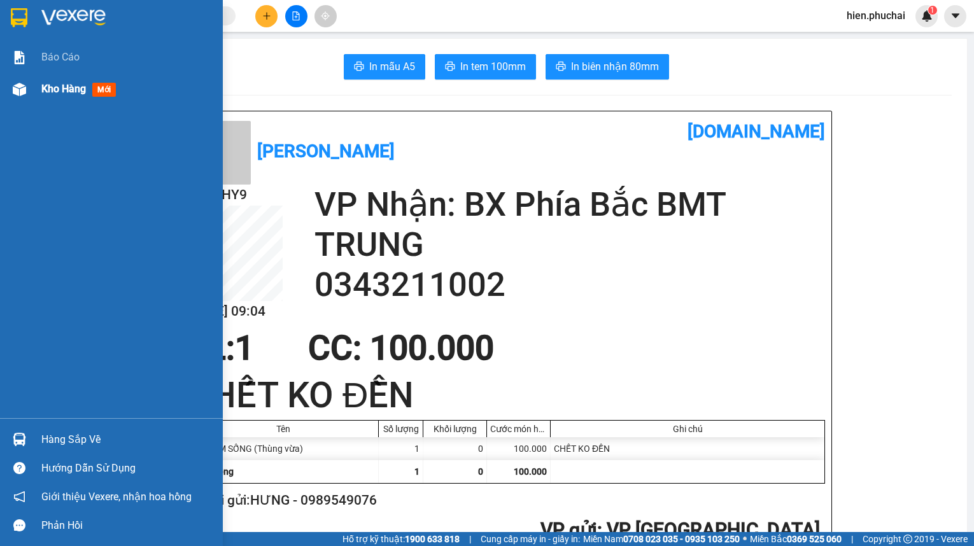
click at [48, 97] on div "Kho hàng mới" at bounding box center [127, 89] width 172 height 32
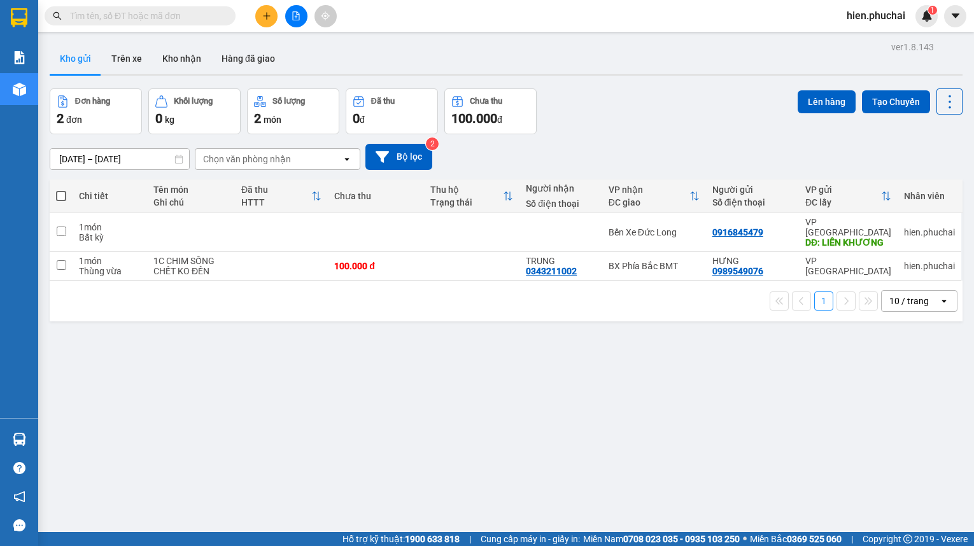
click at [703, 103] on div "Đơn hàng 2 đơn Khối lượng 0 kg Số lượng 2 món Đã thu 0 đ Chưa thu 100.000 đ Lên…" at bounding box center [506, 111] width 913 height 46
click at [279, 265] on td at bounding box center [281, 266] width 93 height 29
checkbox input "true"
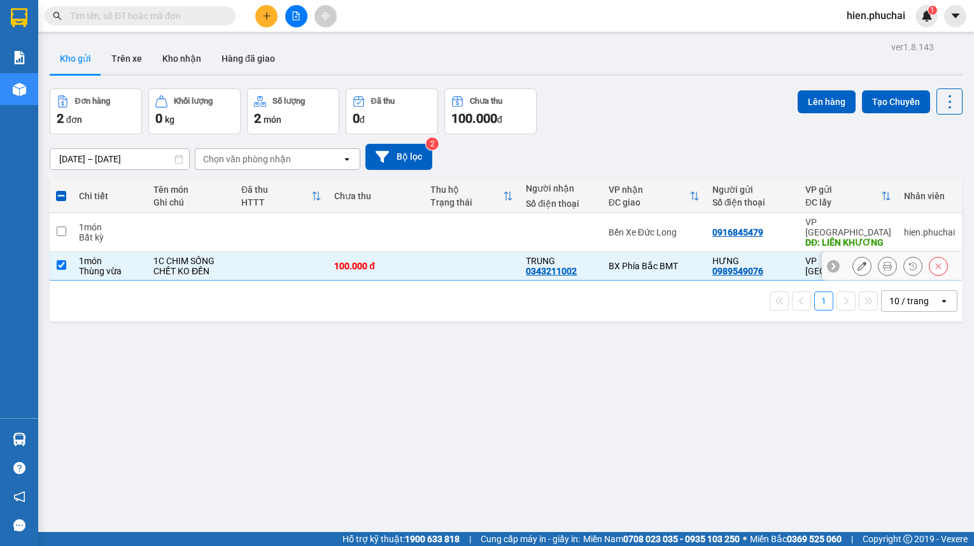
click at [857, 262] on icon at bounding box center [861, 266] width 9 height 9
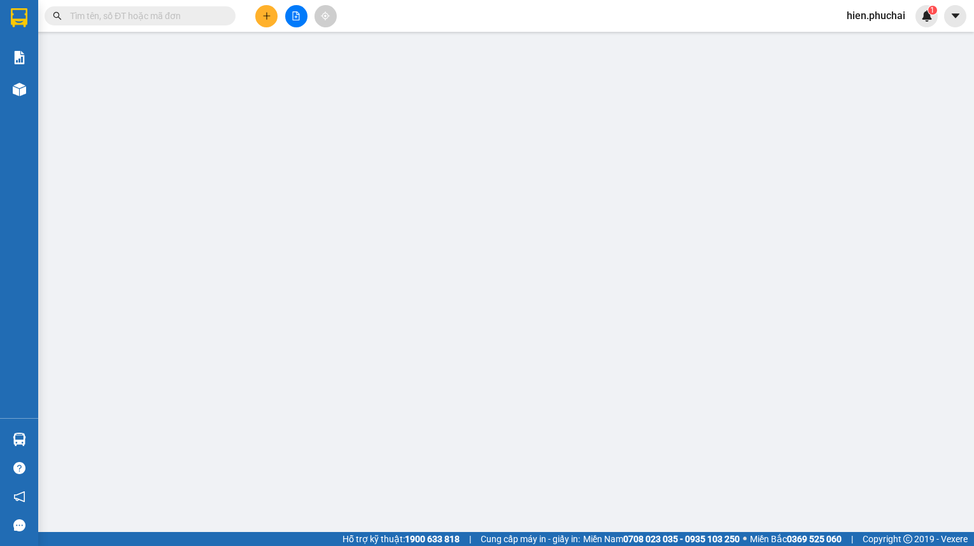
type input "0343211002"
type input "0989549076"
type input "100.000"
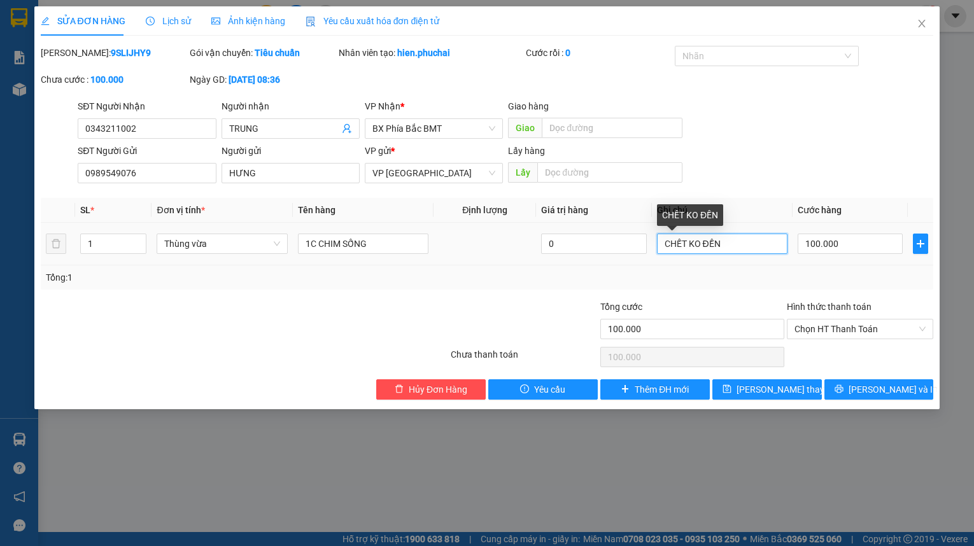
click at [750, 242] on input "CHẾT KO ĐỀN" at bounding box center [722, 244] width 130 height 20
type input "R"
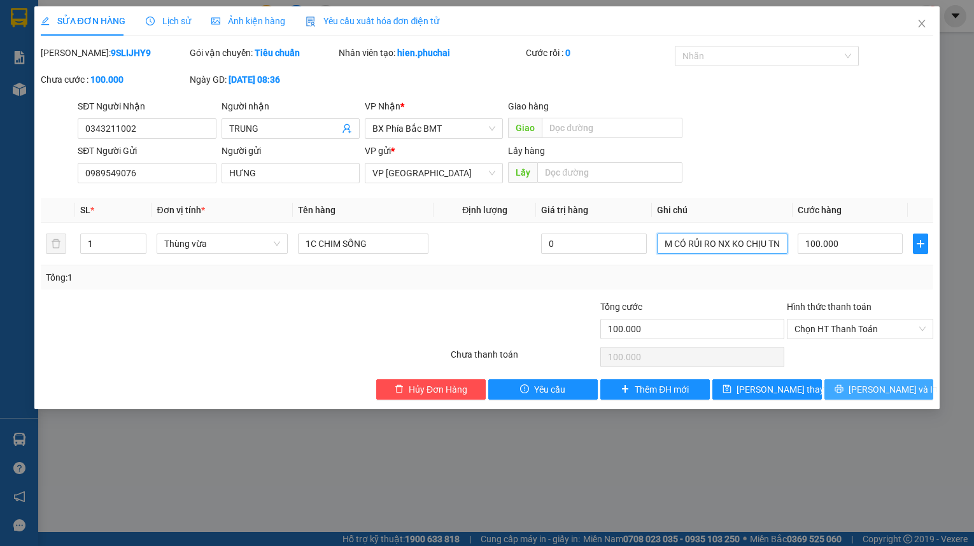
type input "CHIM CÓ RỦI RO NX KO CHỊU TN"
click at [846, 388] on button "[PERSON_NAME] và In" at bounding box center [878, 389] width 109 height 20
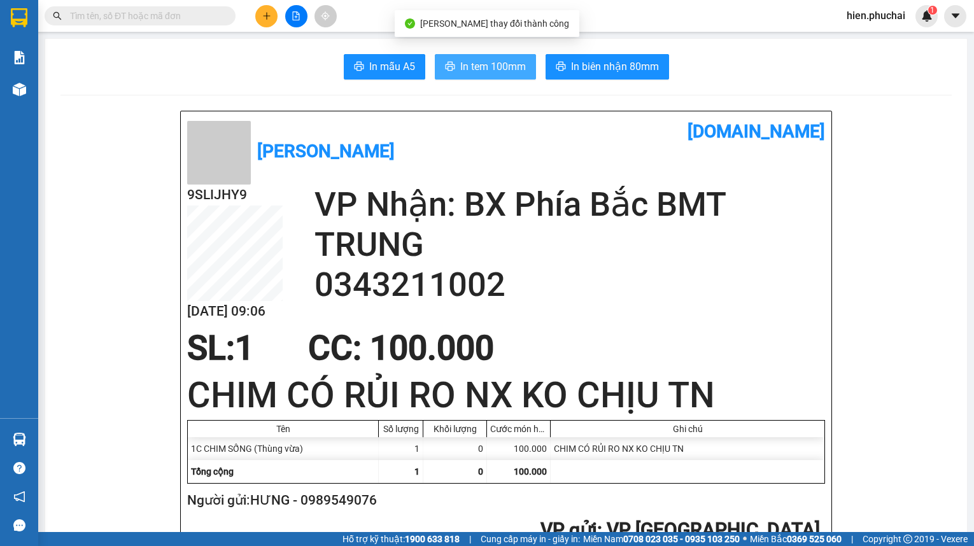
click at [476, 64] on span "In tem 100mm" at bounding box center [493, 67] width 66 height 16
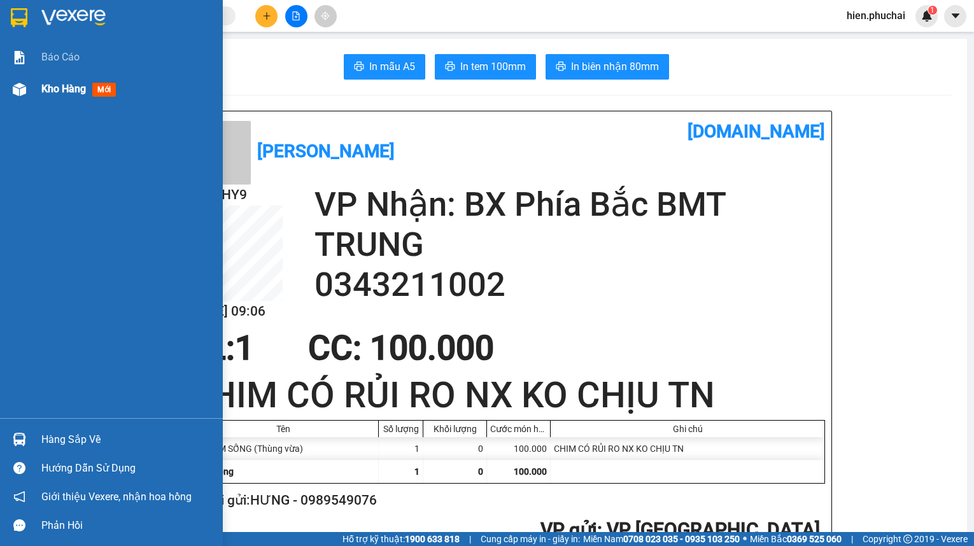
click at [37, 96] on div "Kho hàng mới" at bounding box center [111, 89] width 223 height 32
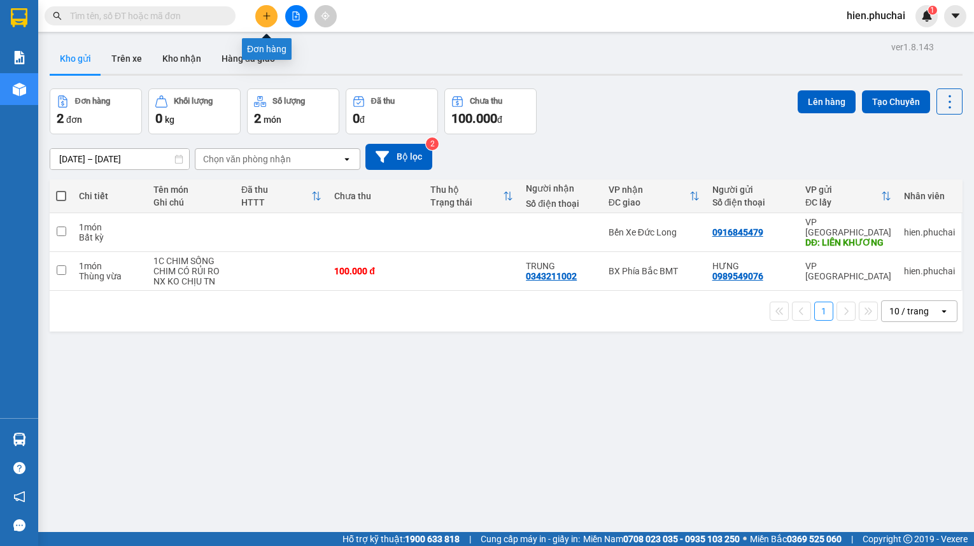
click at [262, 15] on icon "plus" at bounding box center [266, 15] width 9 height 9
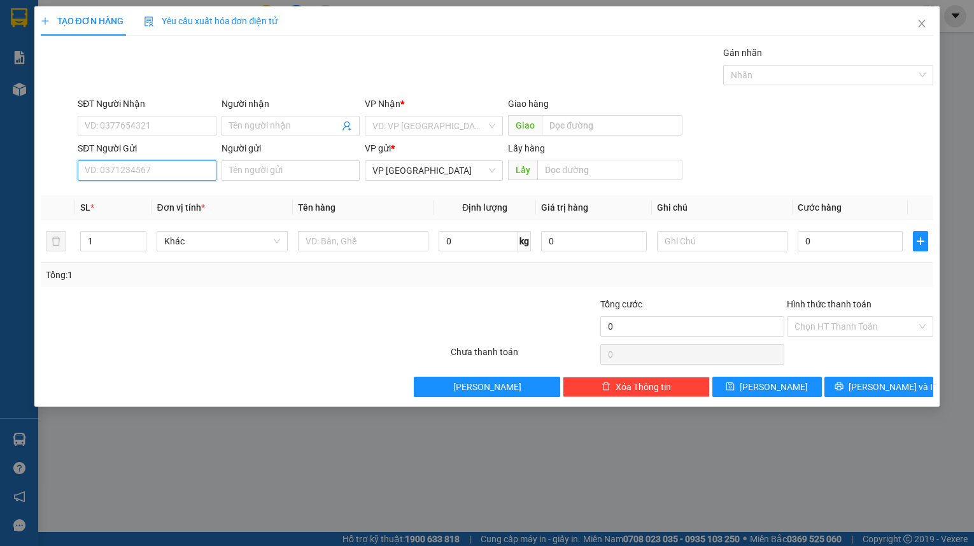
click at [151, 162] on input "SĐT Người Gửi" at bounding box center [147, 170] width 138 height 20
type input "0919644558"
click at [315, 174] on input "Người gửi" at bounding box center [290, 170] width 138 height 20
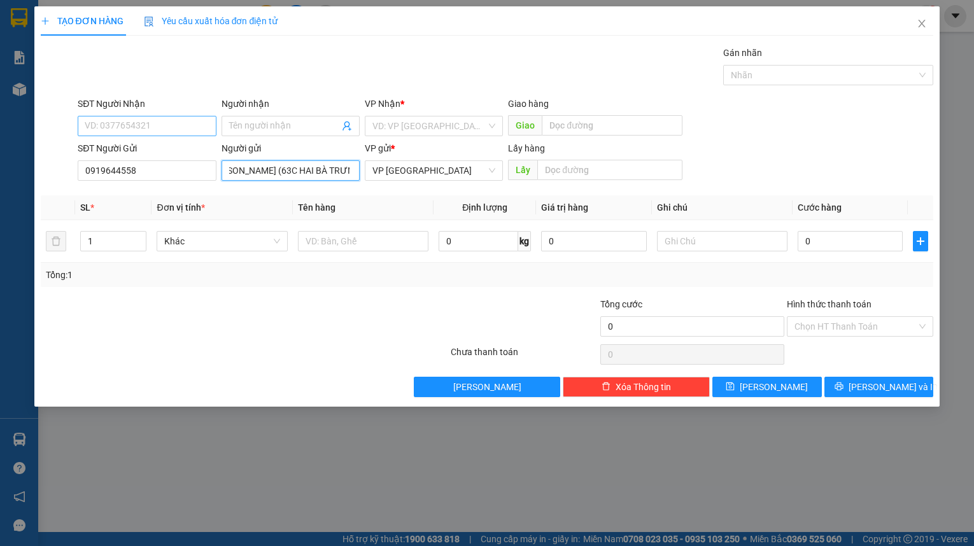
type input "[PERSON_NAME] (63C HAI BÀ TRƯNG)"
click at [172, 122] on input "SĐT Người Nhận" at bounding box center [147, 126] width 138 height 20
type input "0918200559"
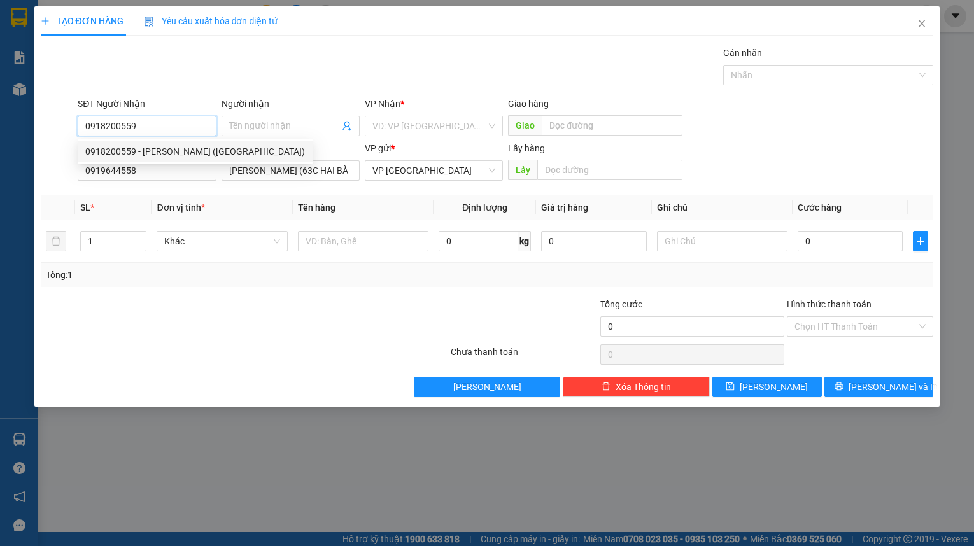
click at [179, 150] on div "0918200559 - [PERSON_NAME] ([GEOGRAPHIC_DATA])" at bounding box center [195, 151] width 220 height 14
type input "[PERSON_NAME] ([GEOGRAPHIC_DATA])"
type input "80.000"
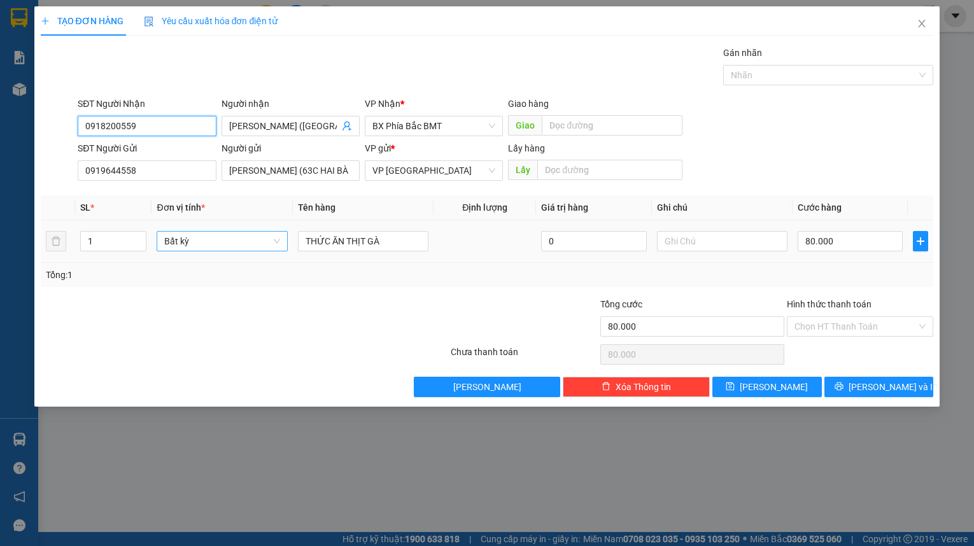
click at [195, 242] on span "Bất kỳ" at bounding box center [221, 241] width 115 height 19
type input "0918200559"
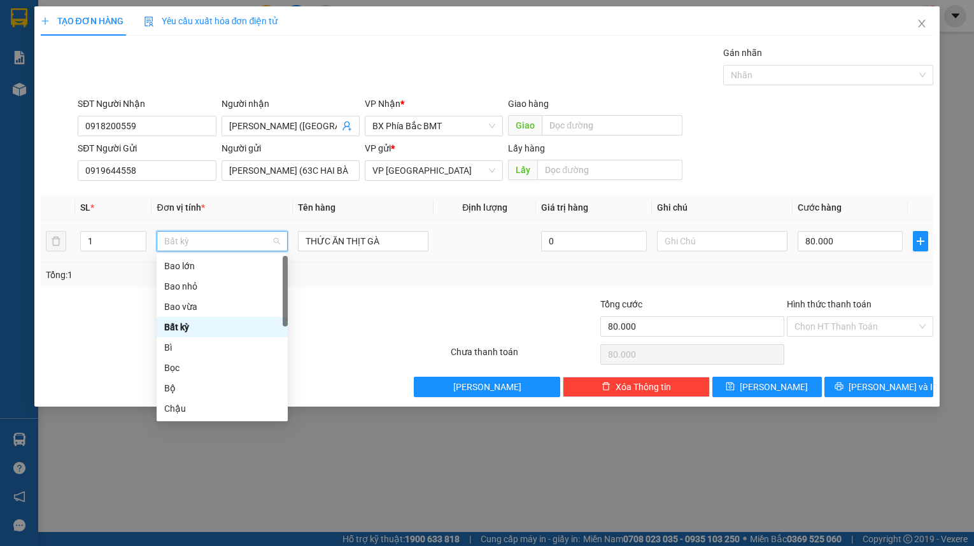
type input "K"
type input "M"
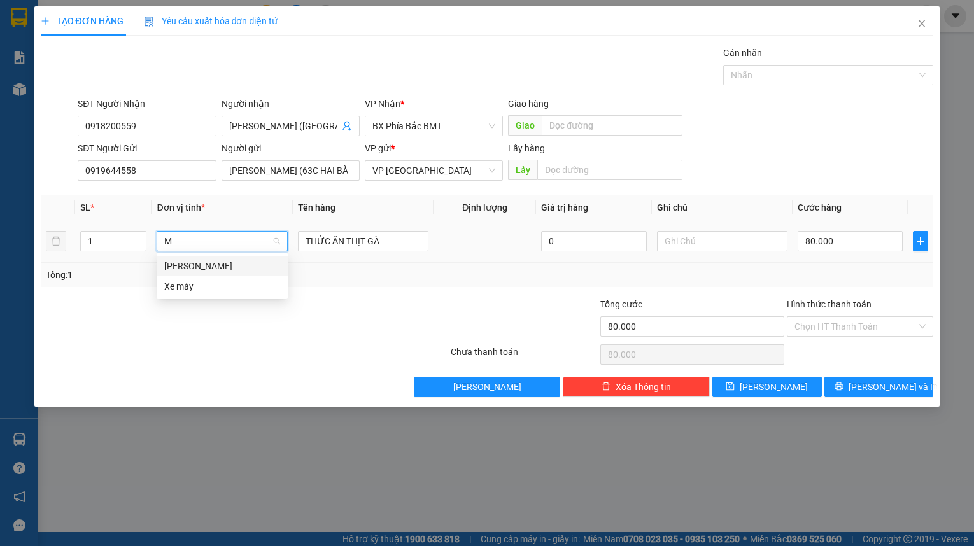
click at [188, 264] on div "[PERSON_NAME]" at bounding box center [222, 266] width 116 height 14
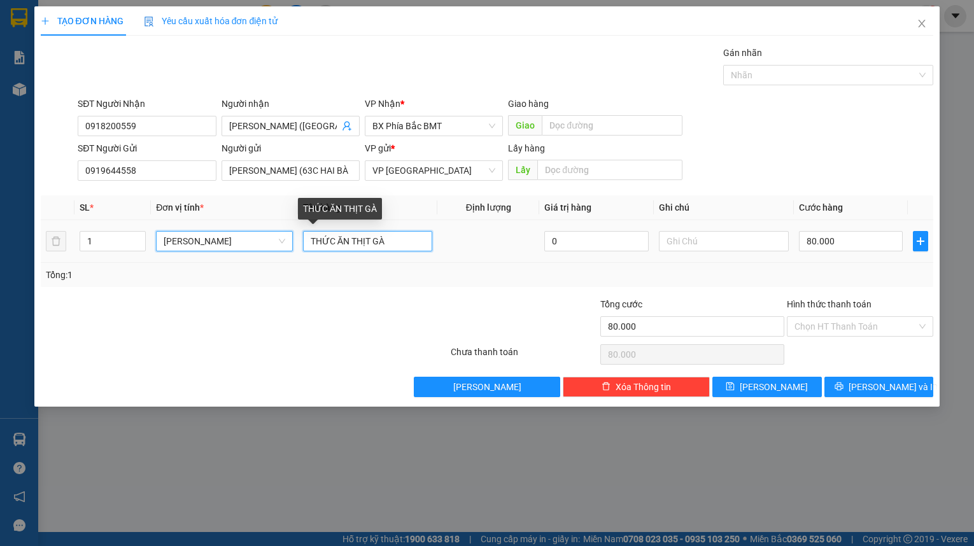
click at [392, 241] on input "THỨC ĂN THỊT GÀ" at bounding box center [368, 241] width 130 height 20
type input "0"
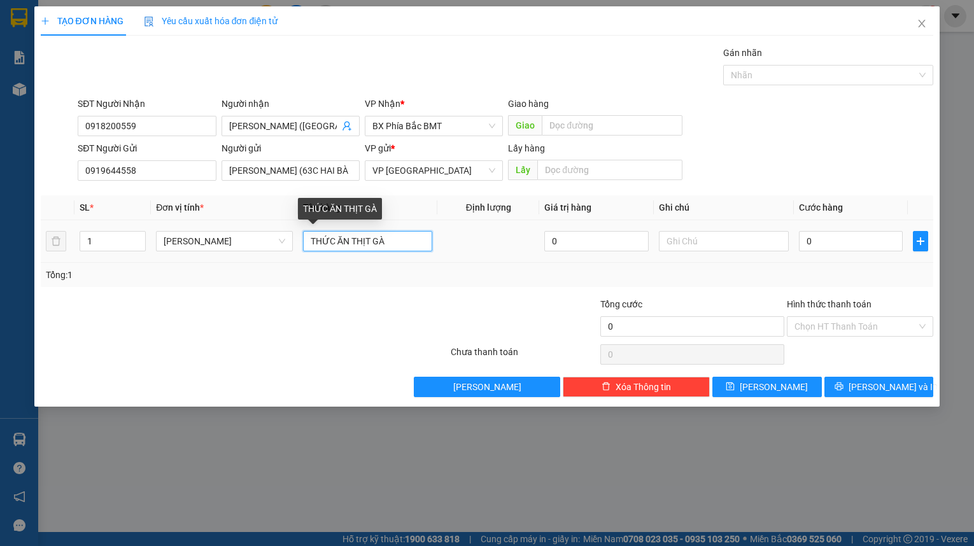
click at [392, 241] on input "THỨC ĂN THỊT GÀ" at bounding box center [368, 241] width 130 height 20
type input "GIÀY"
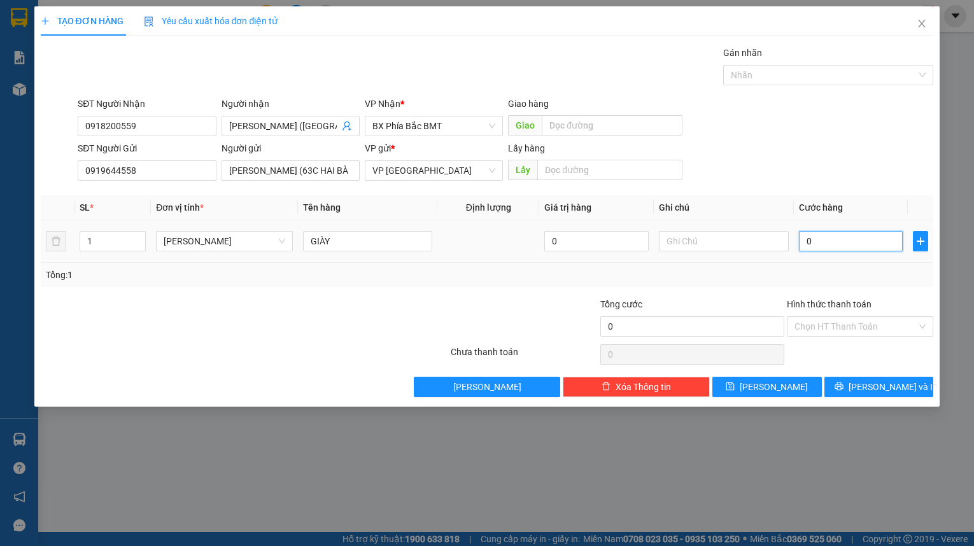
click at [837, 234] on input "0" at bounding box center [851, 241] width 104 height 20
type input "4"
type input "40"
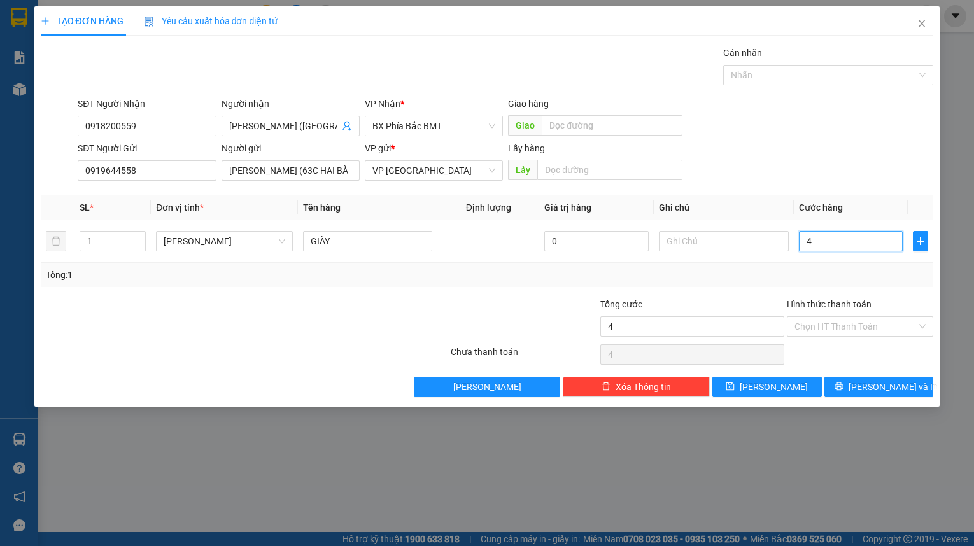
type input "40"
type input "400"
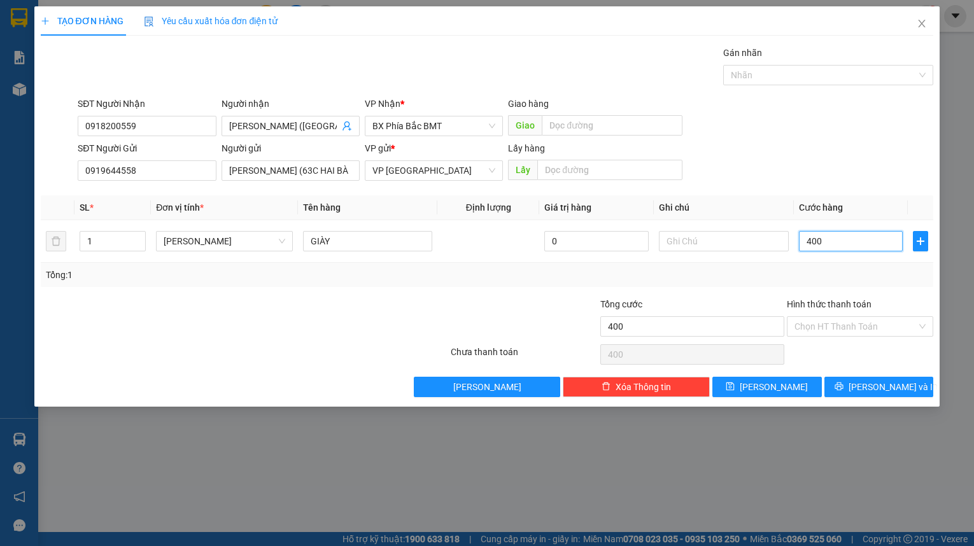
type input "4.000"
type input "40.000"
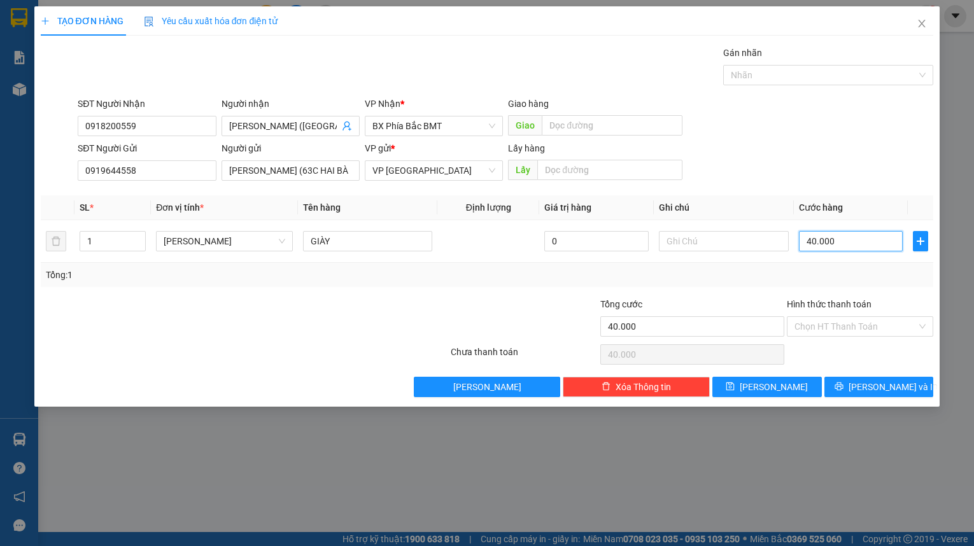
type input "40.000"
click at [834, 153] on div "SĐT Người Gửi 0919644558 Người gửi [PERSON_NAME] (63C HAI BÀ TRƯNG) VP gửi * VP…" at bounding box center [505, 163] width 860 height 45
click at [841, 381] on button "[PERSON_NAME] và In" at bounding box center [878, 387] width 109 height 20
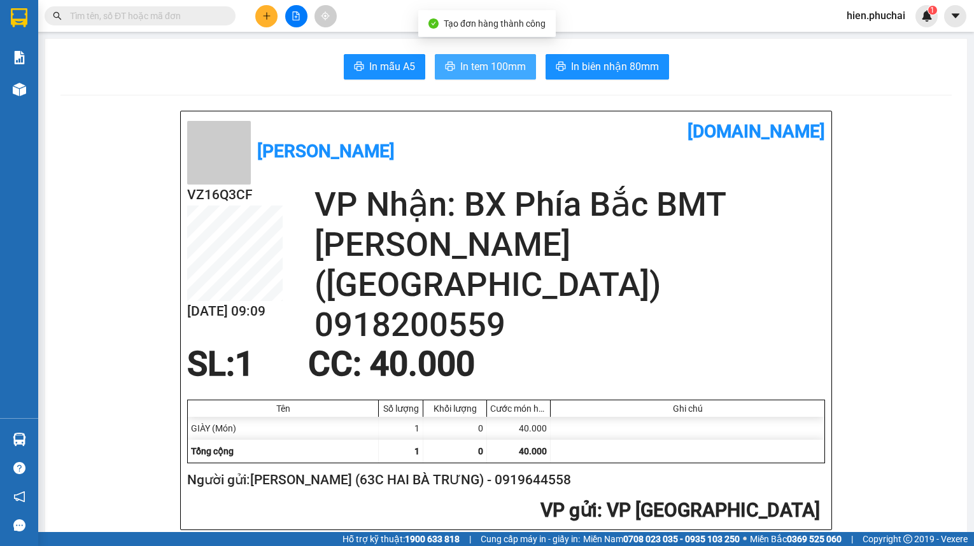
click at [512, 70] on span "In tem 100mm" at bounding box center [493, 67] width 66 height 16
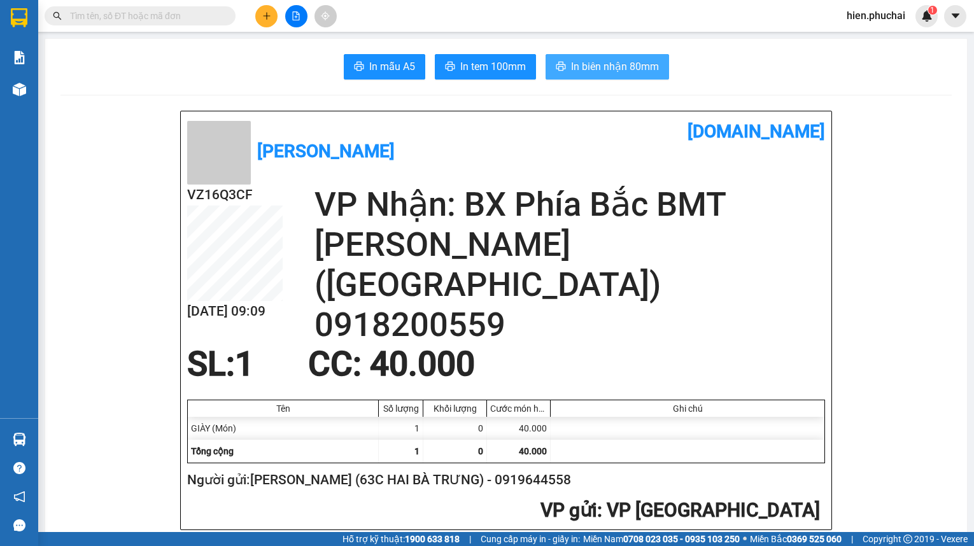
click at [571, 61] on span "In biên nhận 80mm" at bounding box center [615, 67] width 88 height 16
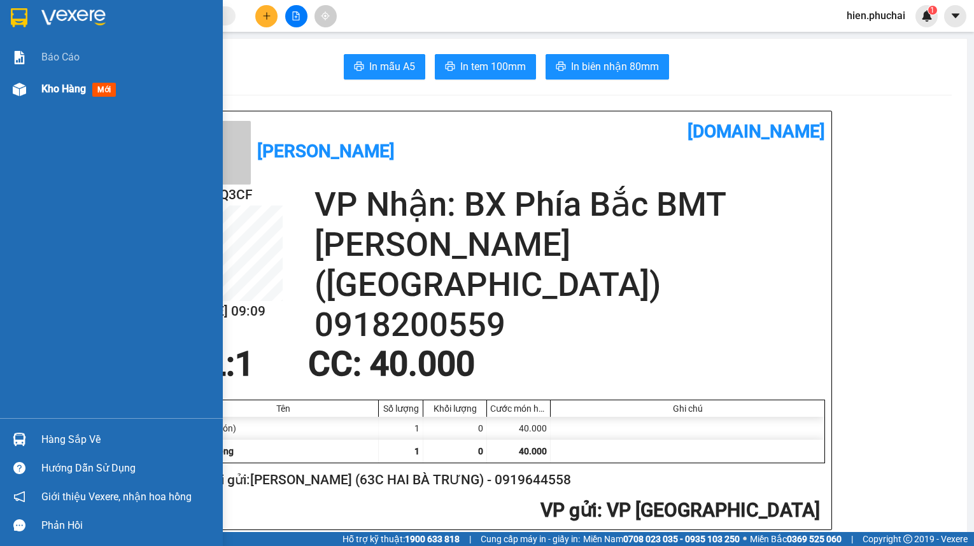
drag, startPoint x: 14, startPoint y: 95, endPoint x: 10, endPoint y: 90, distance: 6.9
click at [14, 95] on div at bounding box center [19, 89] width 22 height 22
